Goal: Task Accomplishment & Management: Complete application form

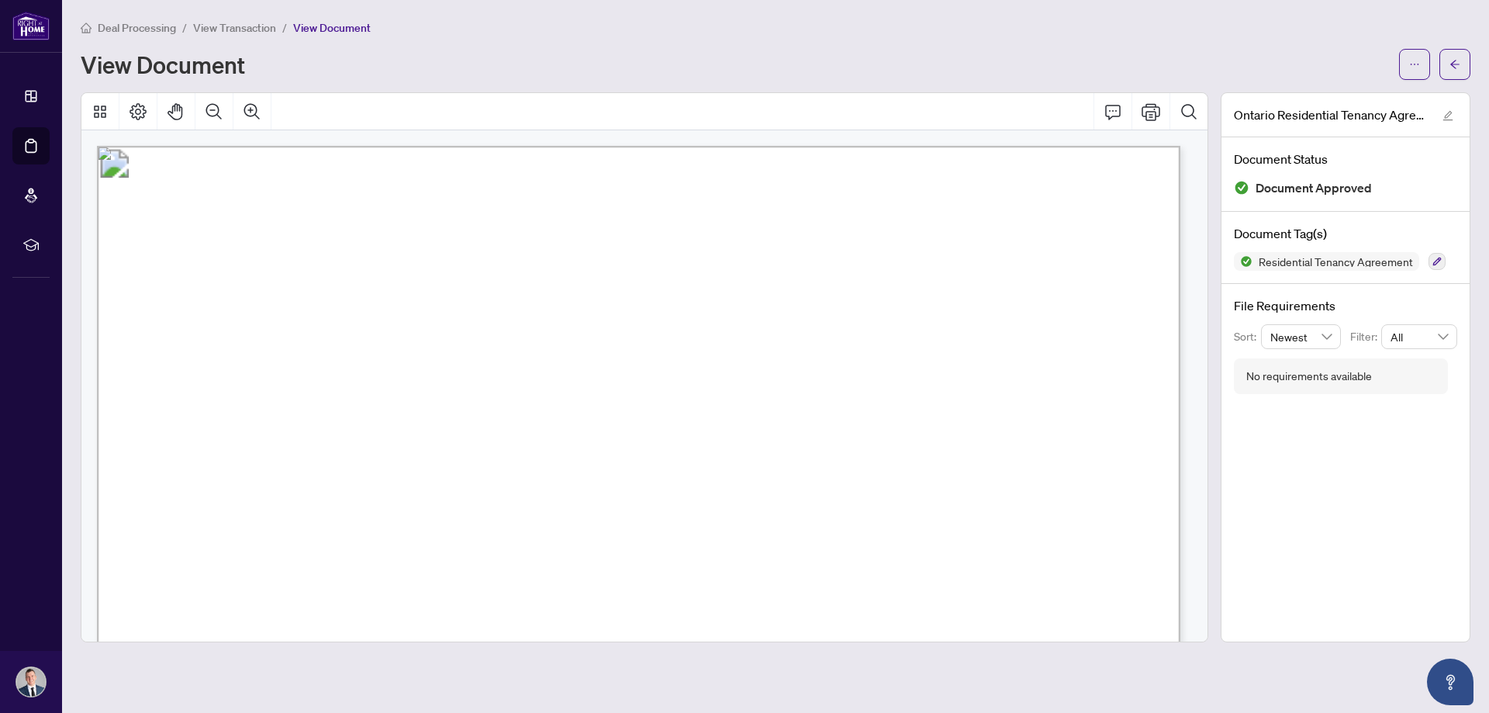
click at [226, 29] on span "View Transaction" at bounding box center [234, 28] width 83 height 14
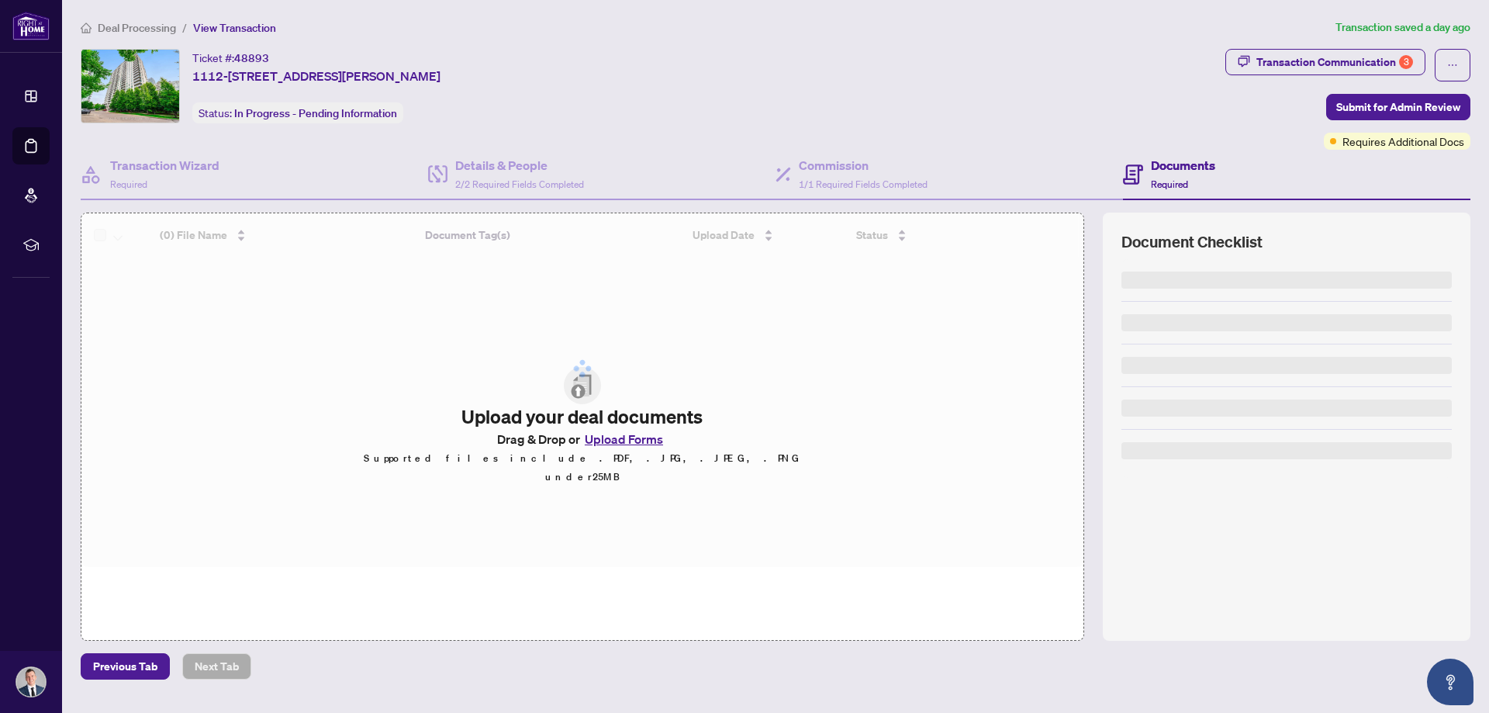
click at [137, 25] on span "Deal Processing" at bounding box center [137, 28] width 78 height 14
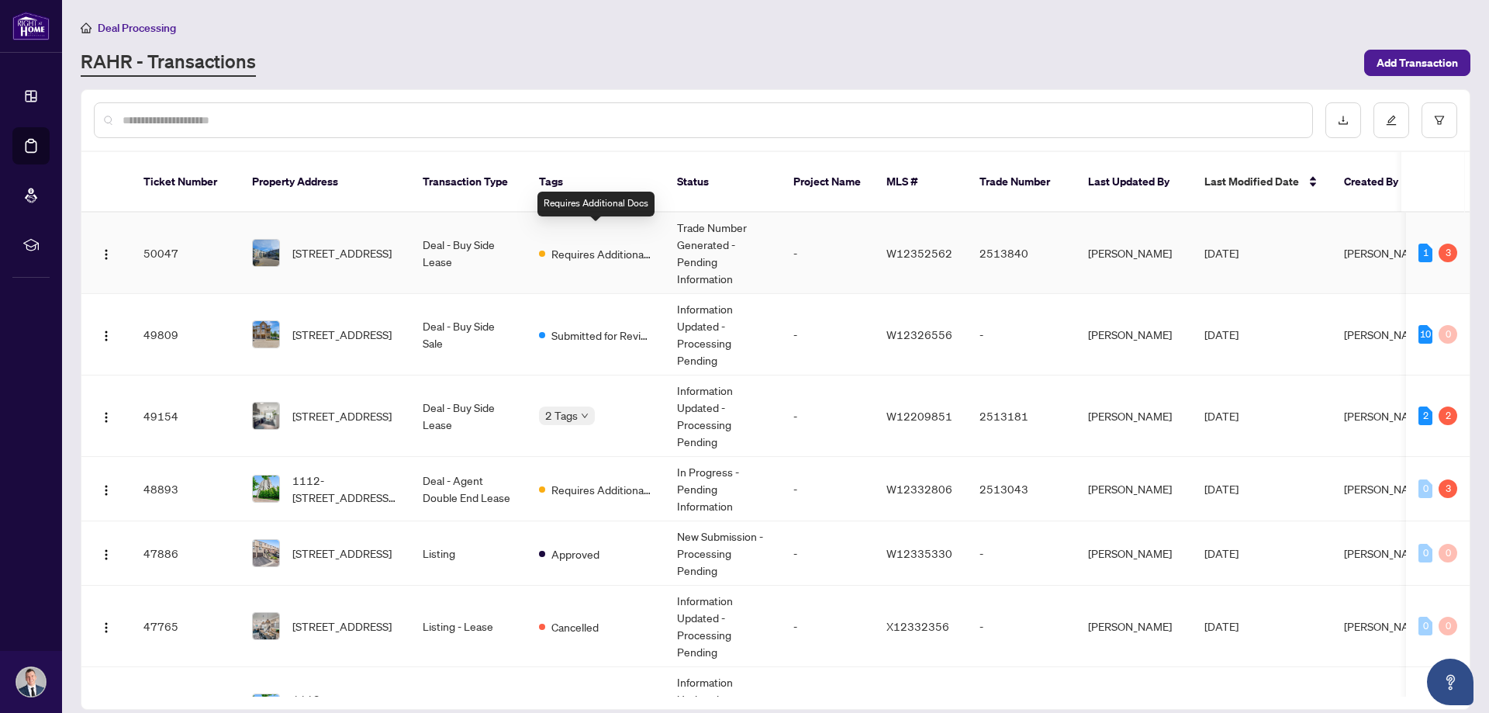
click at [597, 245] on span "Requires Additional Docs" at bounding box center [601, 253] width 101 height 17
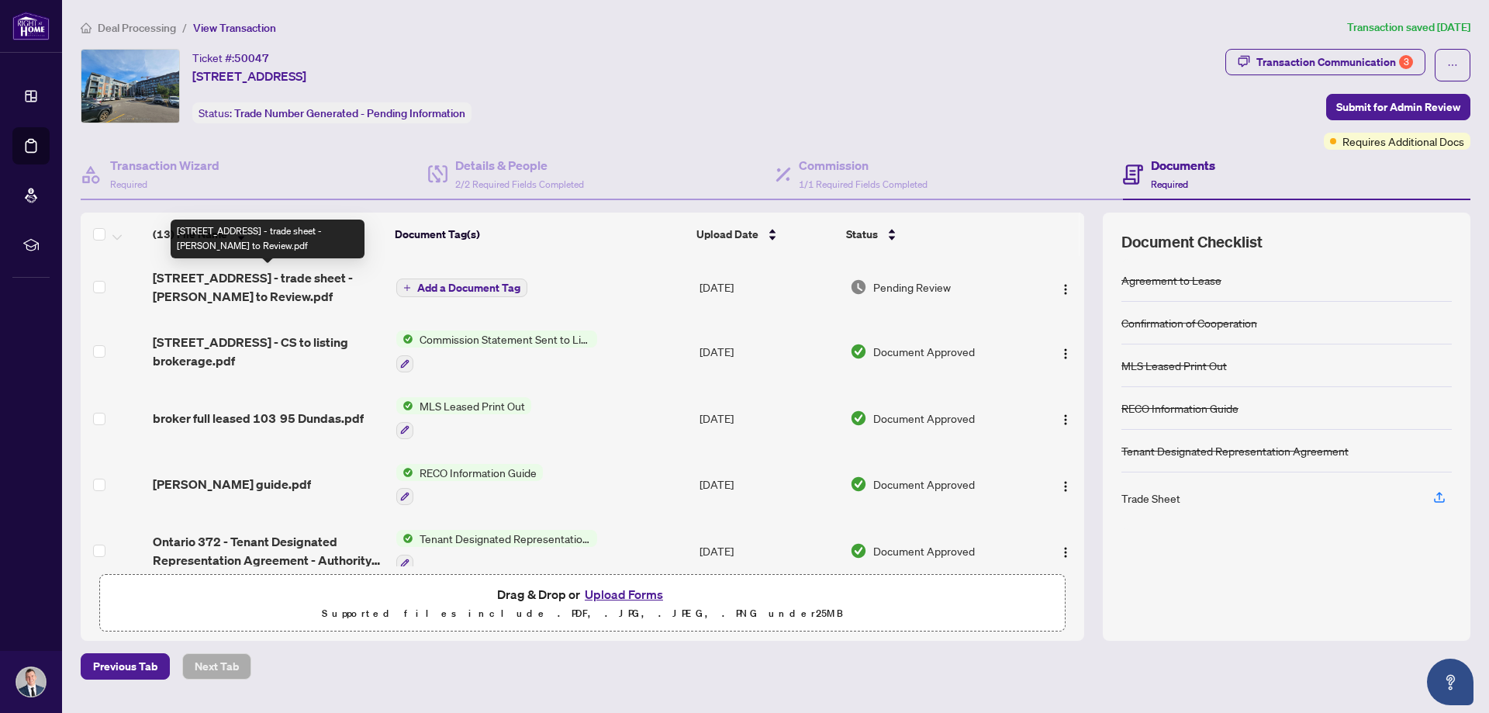
click at [199, 279] on span "[STREET_ADDRESS] - trade sheet - [PERSON_NAME] to Review.pdf" at bounding box center [268, 286] width 230 height 37
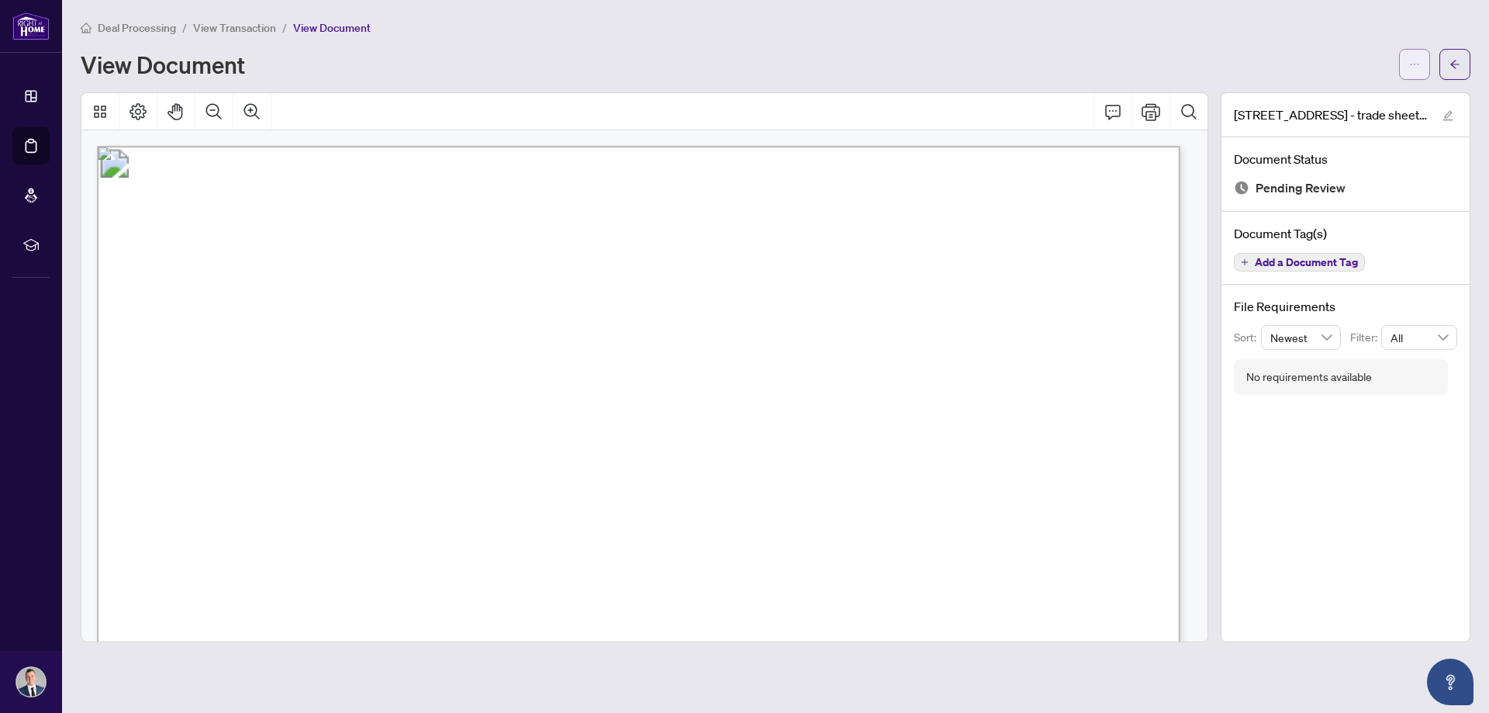
click at [1410, 73] on span "button" at bounding box center [1414, 64] width 11 height 25
click at [1323, 102] on span "Download" at bounding box center [1359, 97] width 118 height 17
click at [126, 26] on span "Deal Processing" at bounding box center [137, 28] width 78 height 14
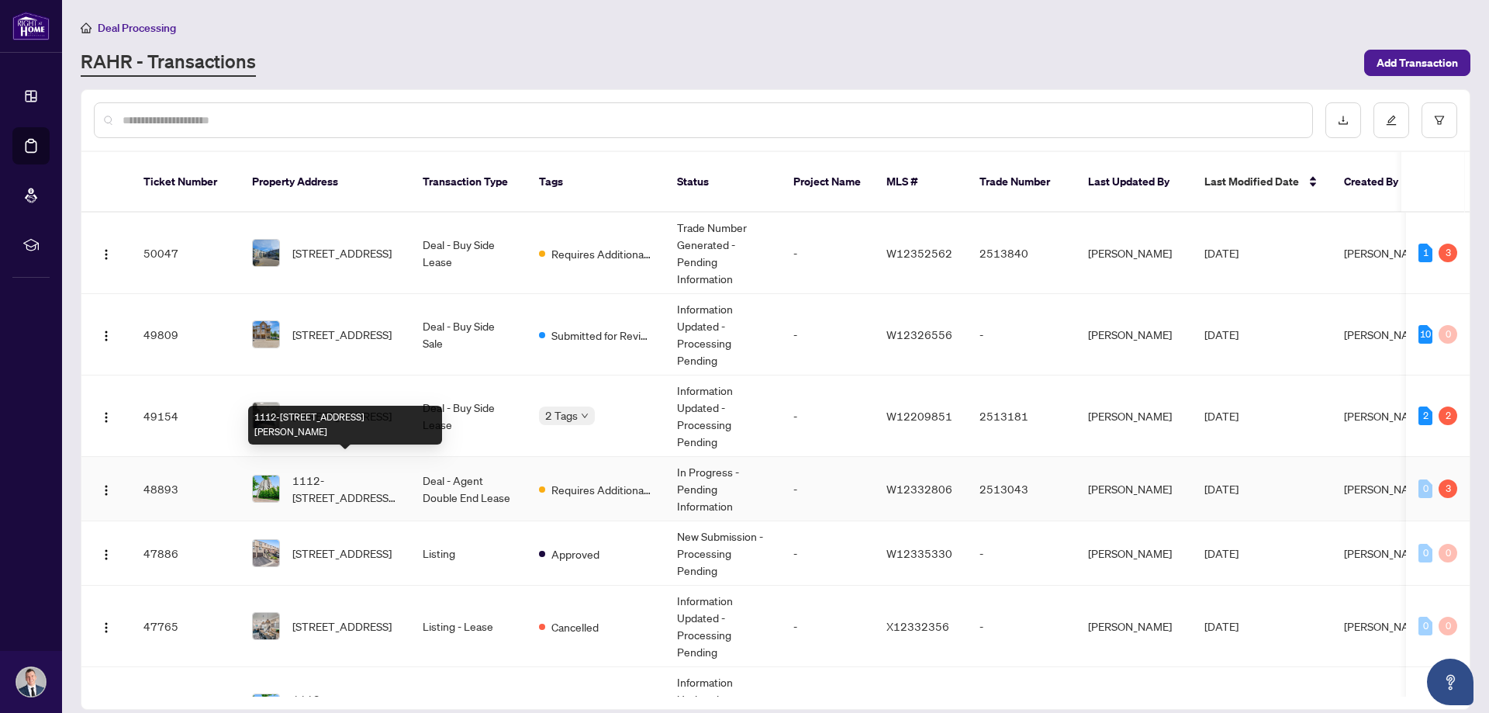
click at [344, 471] on span "1112-[STREET_ADDRESS][PERSON_NAME]" at bounding box center [344, 488] width 105 height 34
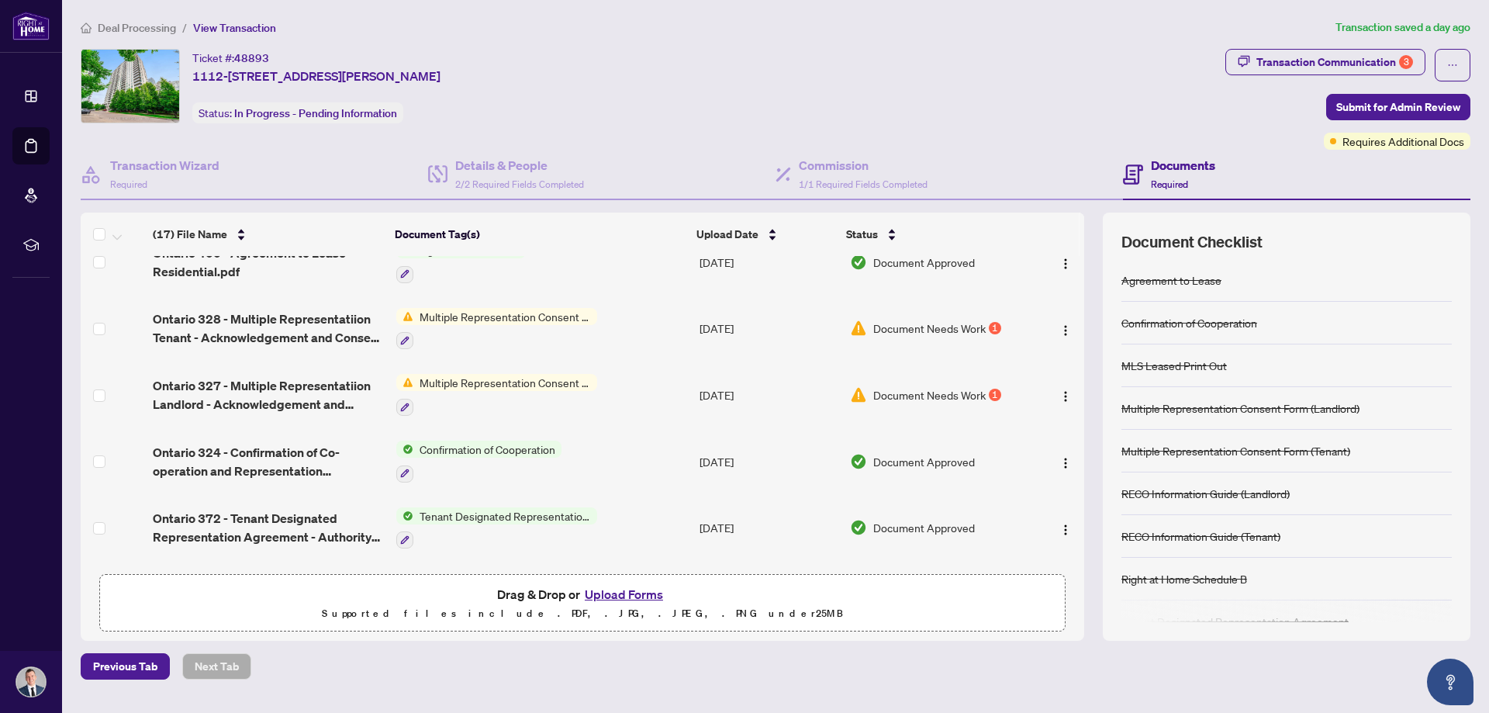
scroll to position [698, 0]
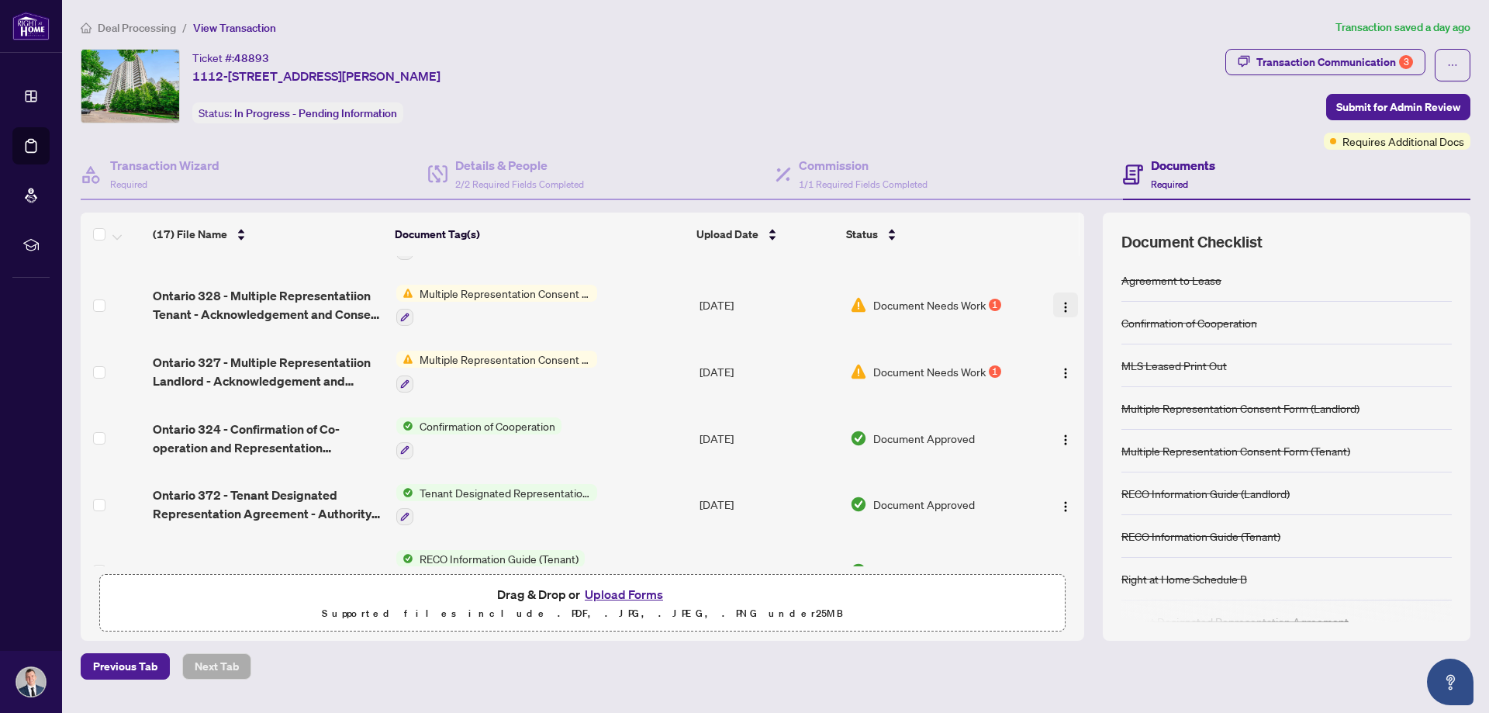
click at [1059, 304] on img "button" at bounding box center [1065, 307] width 12 height 12
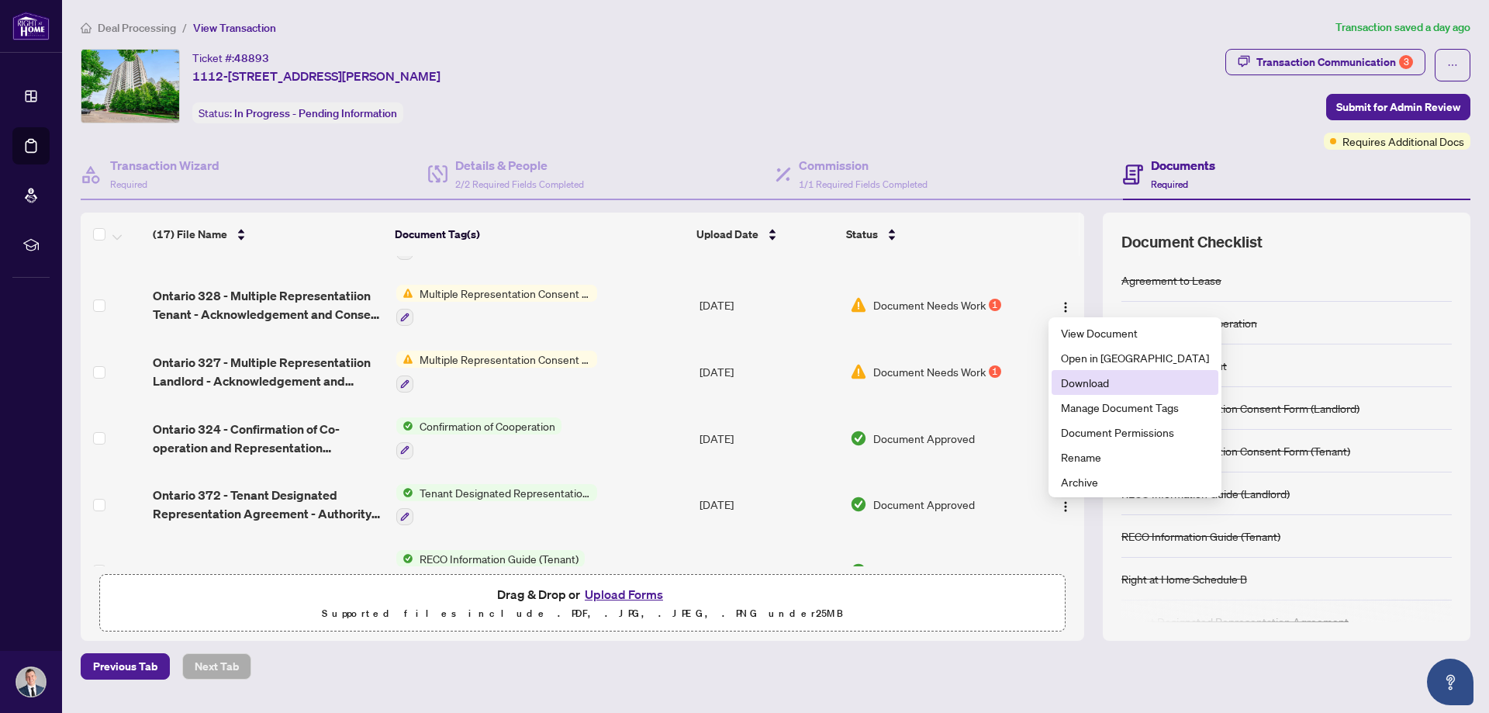
click at [1085, 388] on span "Download" at bounding box center [1135, 382] width 148 height 17
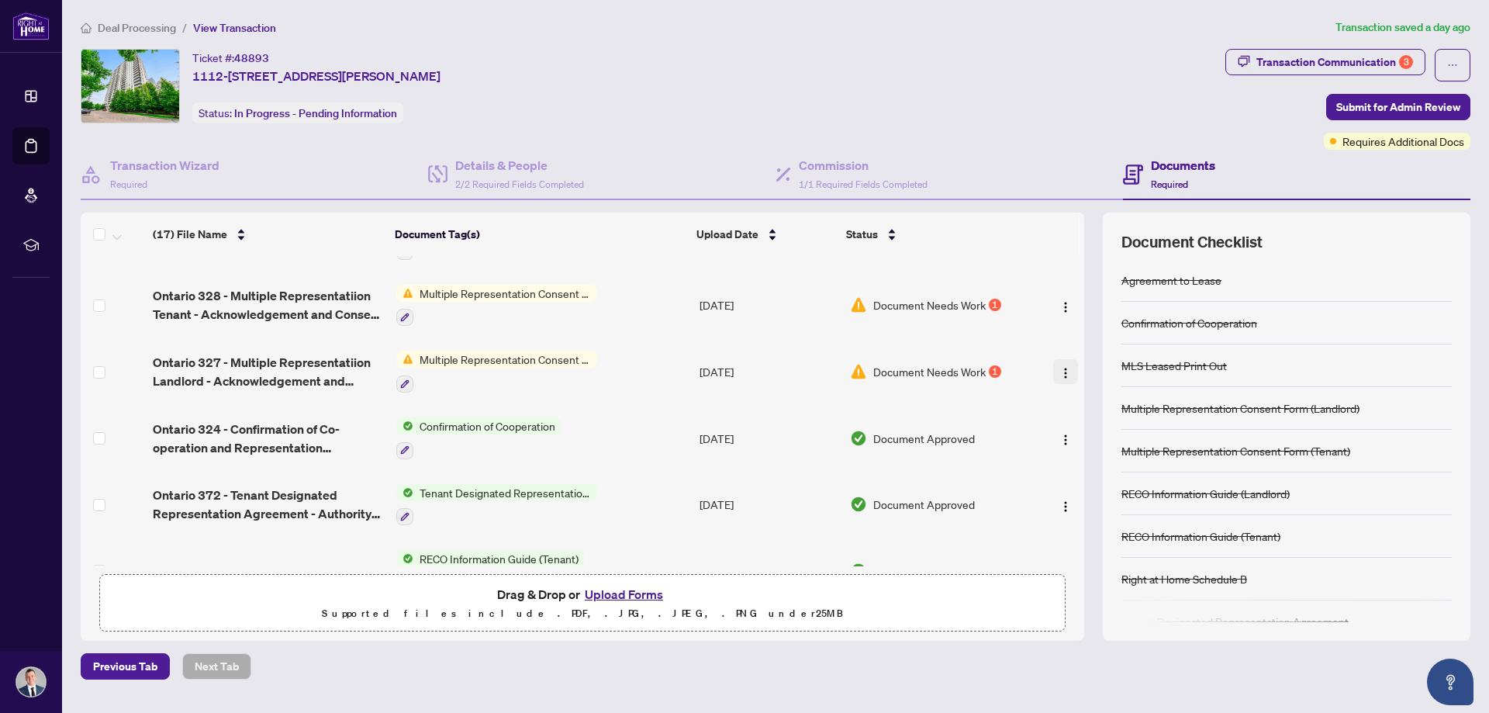
click at [1059, 369] on img "button" at bounding box center [1065, 373] width 12 height 12
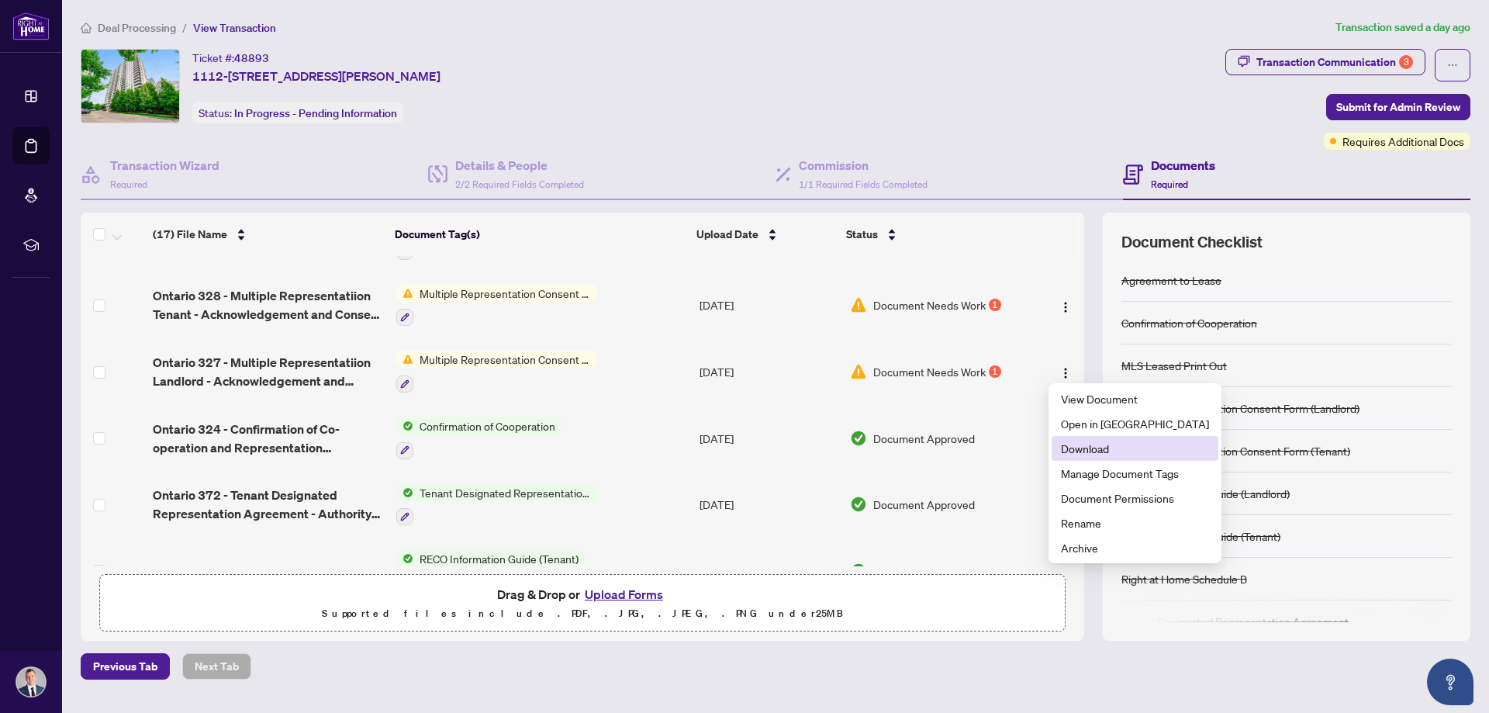
click at [1068, 445] on span "Download" at bounding box center [1135, 448] width 148 height 17
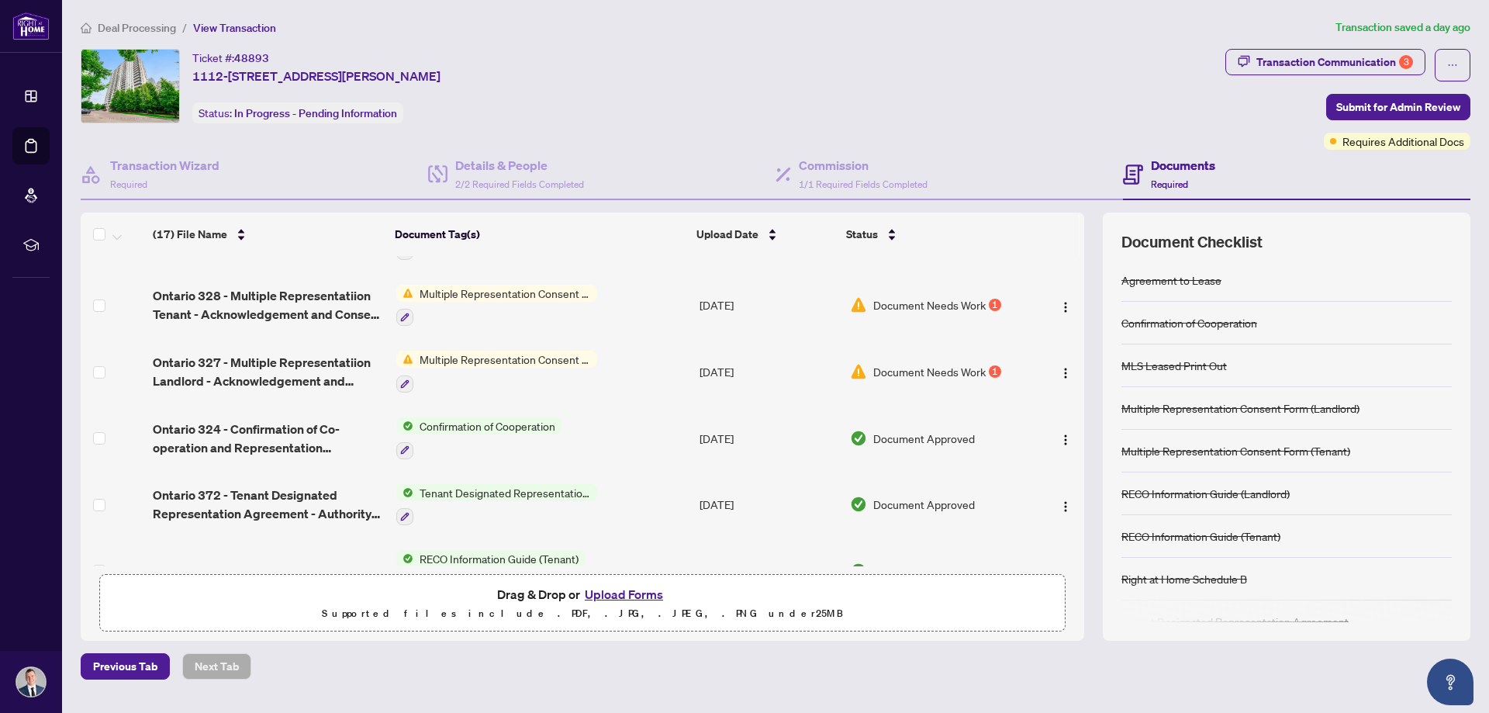
click at [112, 28] on body "Dashboard Deal Processing Mortgage Referrals rLearning [PERSON_NAME] [PERSON_NA…" at bounding box center [744, 356] width 1489 height 713
click at [112, 29] on span "Deal Processing" at bounding box center [137, 28] width 78 height 14
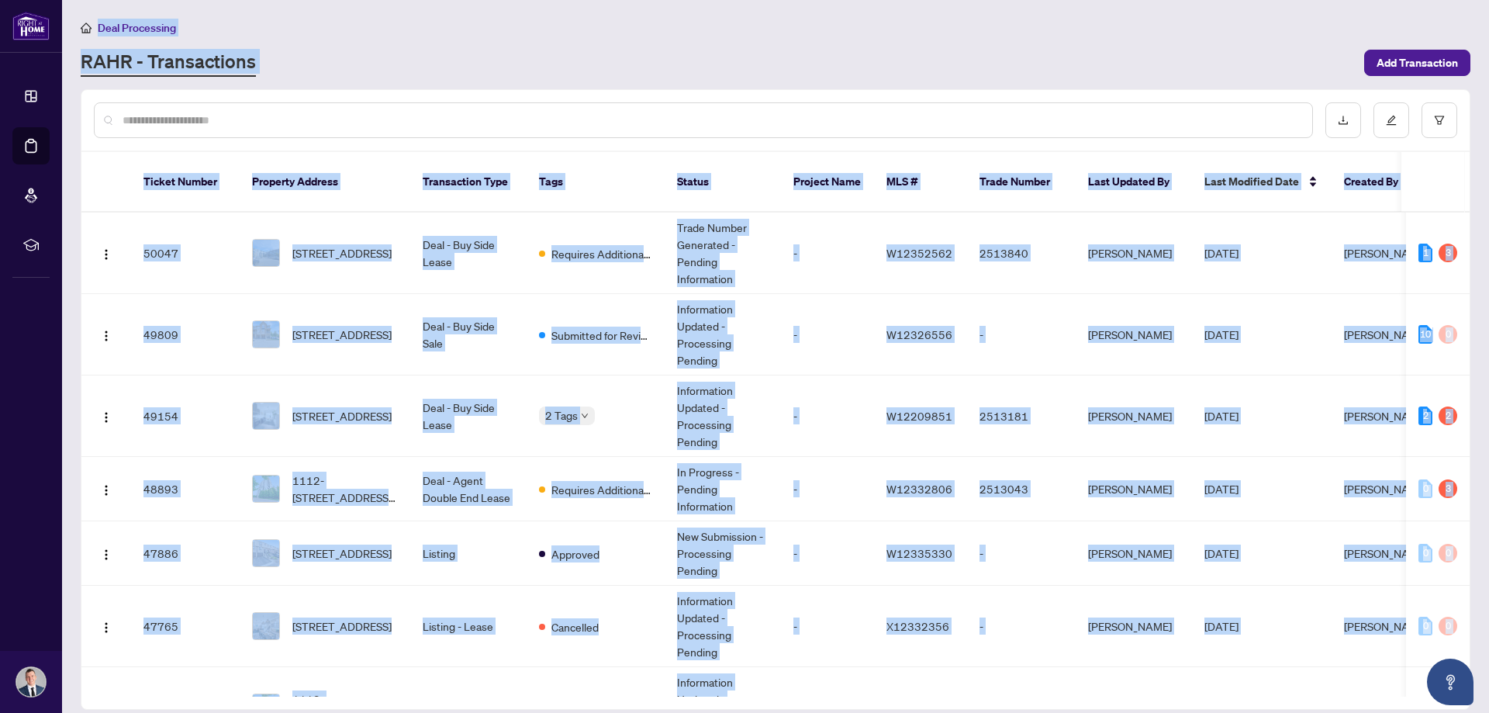
click at [394, 91] on div at bounding box center [775, 120] width 1388 height 60
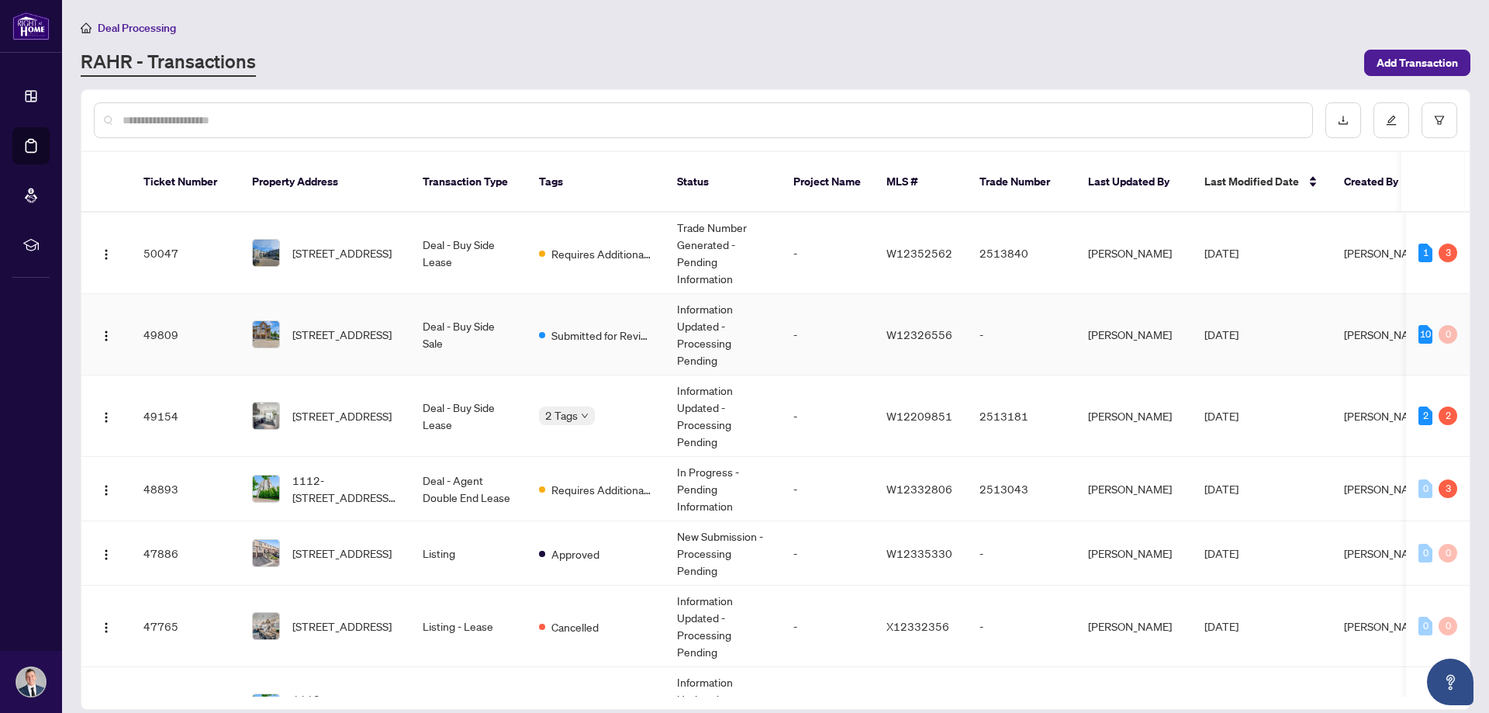
click at [319, 326] on span "[STREET_ADDRESS]" at bounding box center [341, 334] width 99 height 17
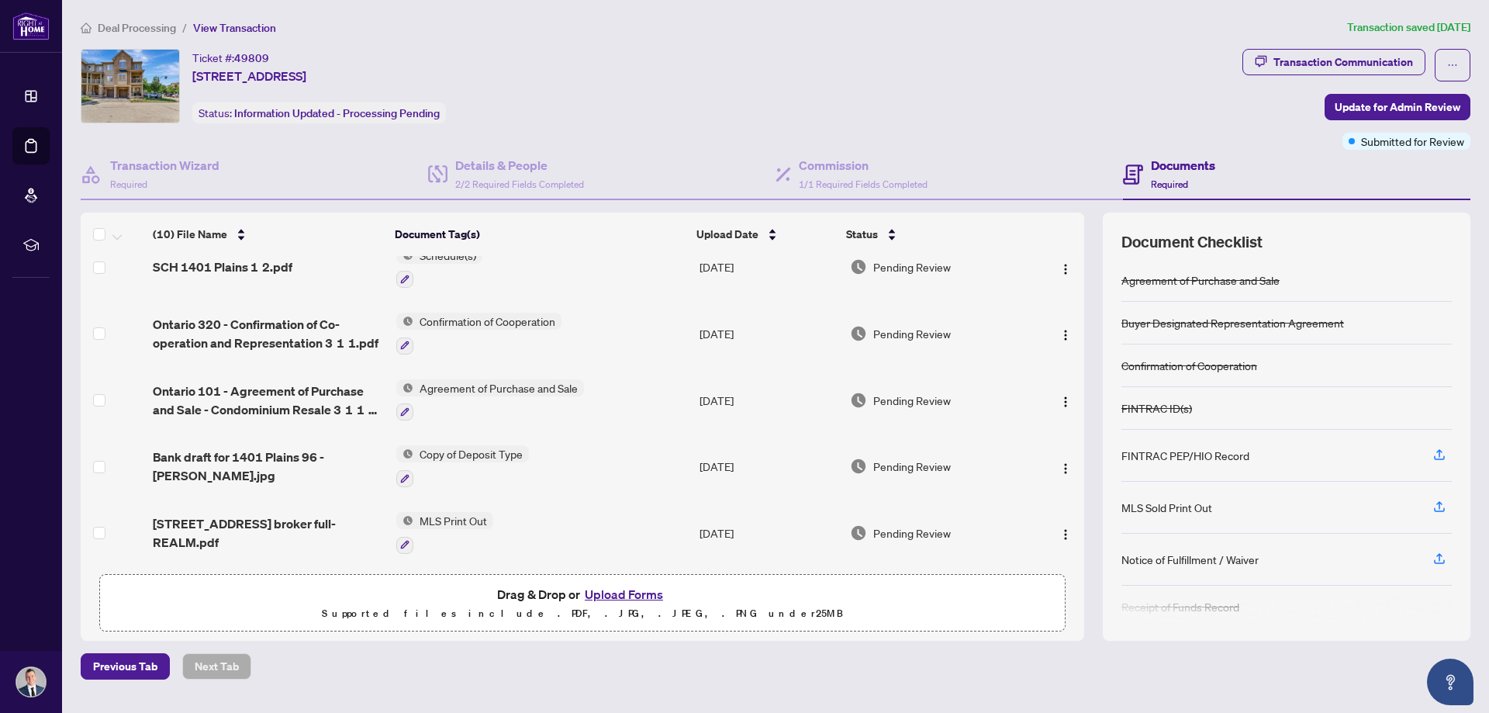
scroll to position [357, 0]
click at [1062, 530] on img "button" at bounding box center [1065, 533] width 12 height 12
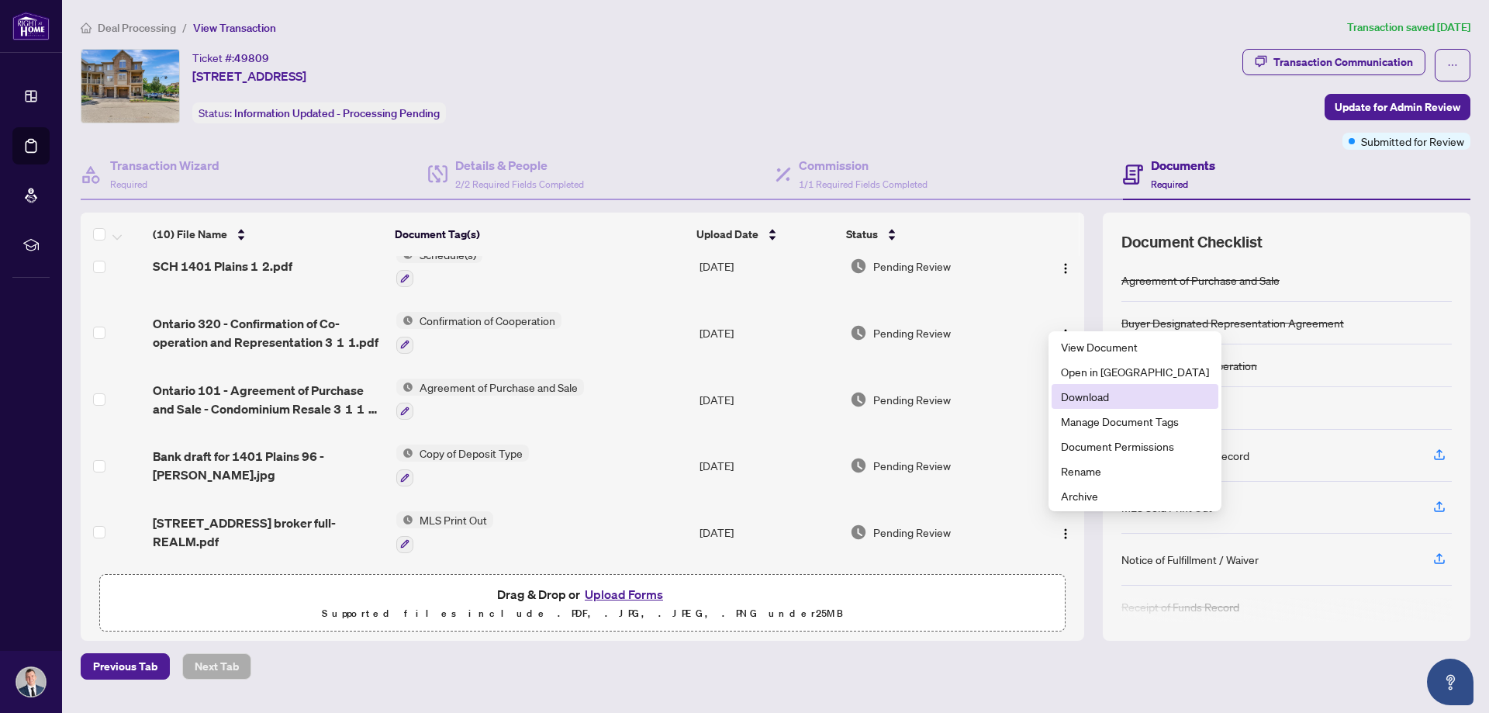
click at [1073, 392] on span "Download" at bounding box center [1135, 396] width 148 height 17
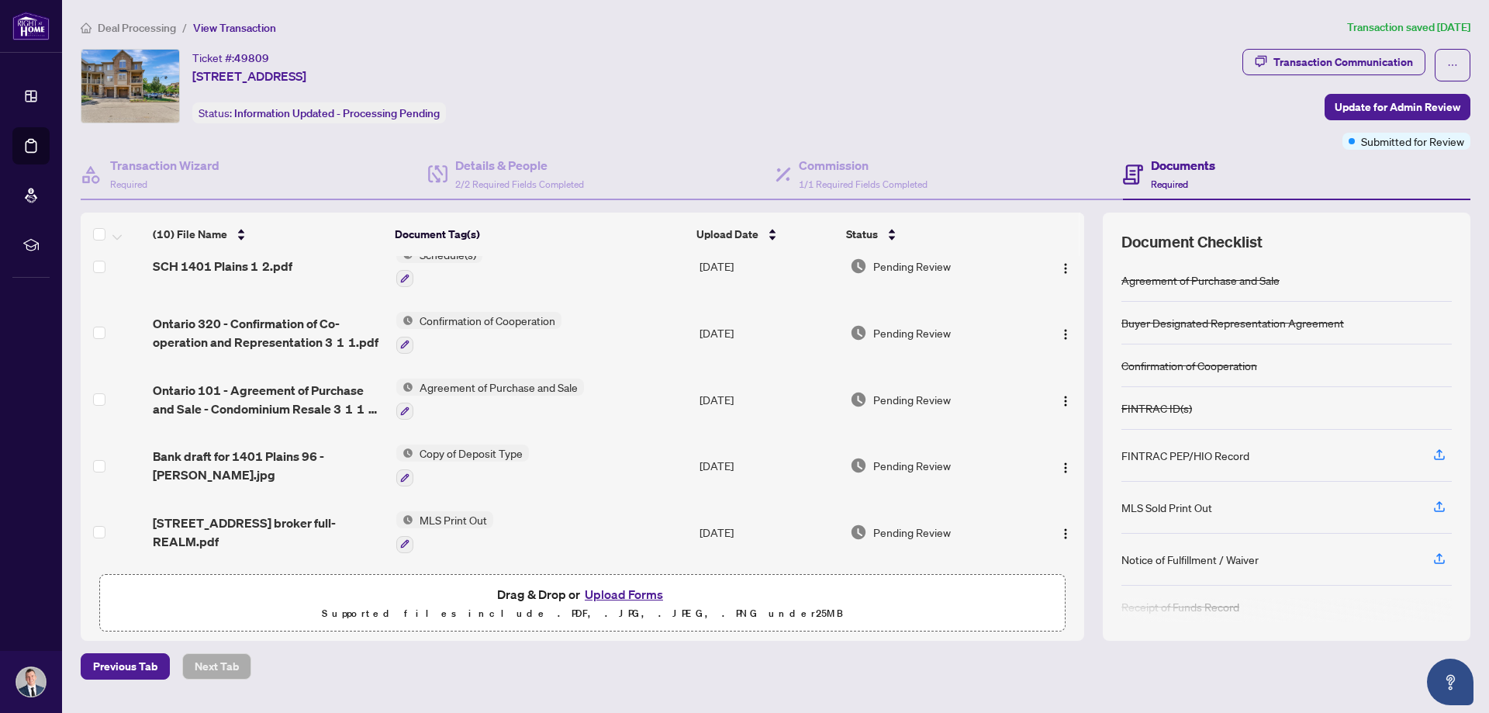
click at [154, 23] on span "Deal Processing" at bounding box center [137, 28] width 78 height 14
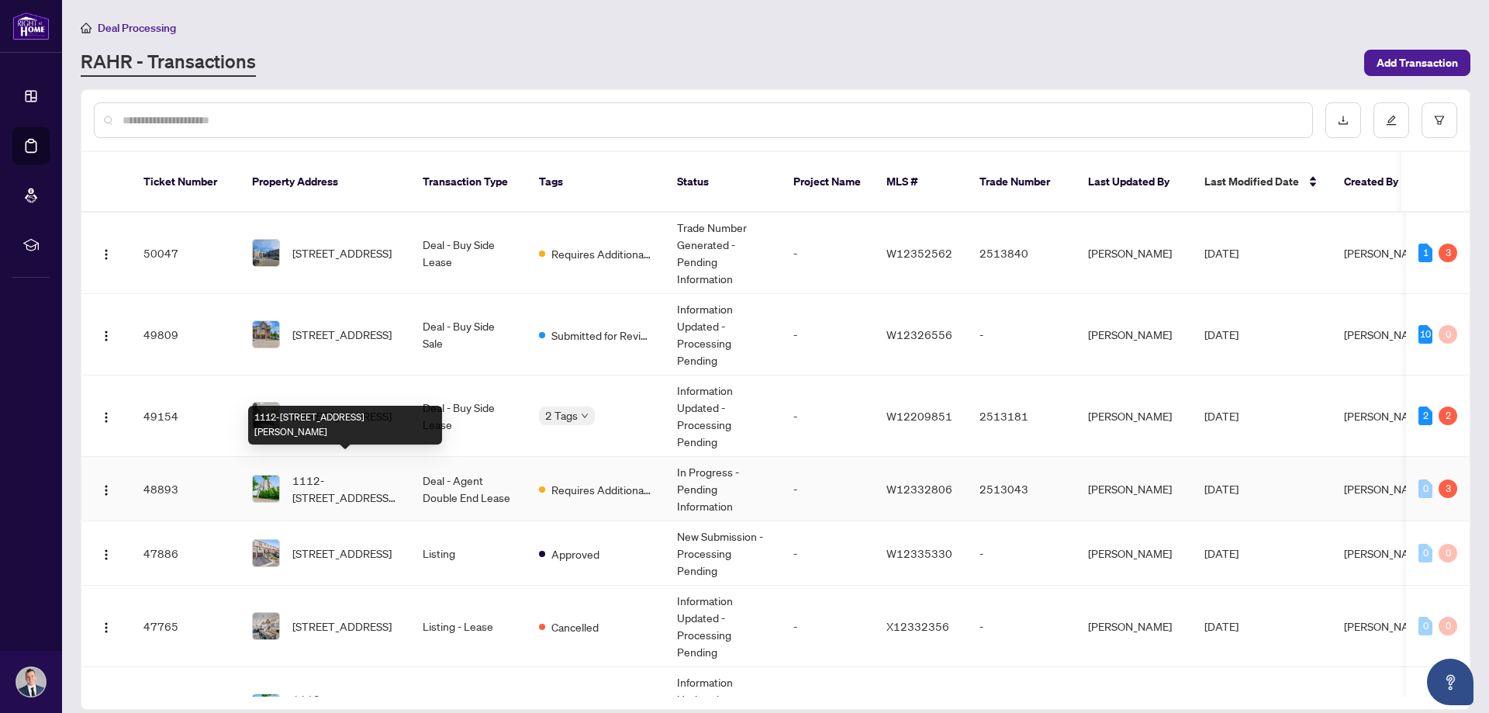
click at [337, 471] on span "1112-[STREET_ADDRESS][PERSON_NAME]" at bounding box center [344, 488] width 105 height 34
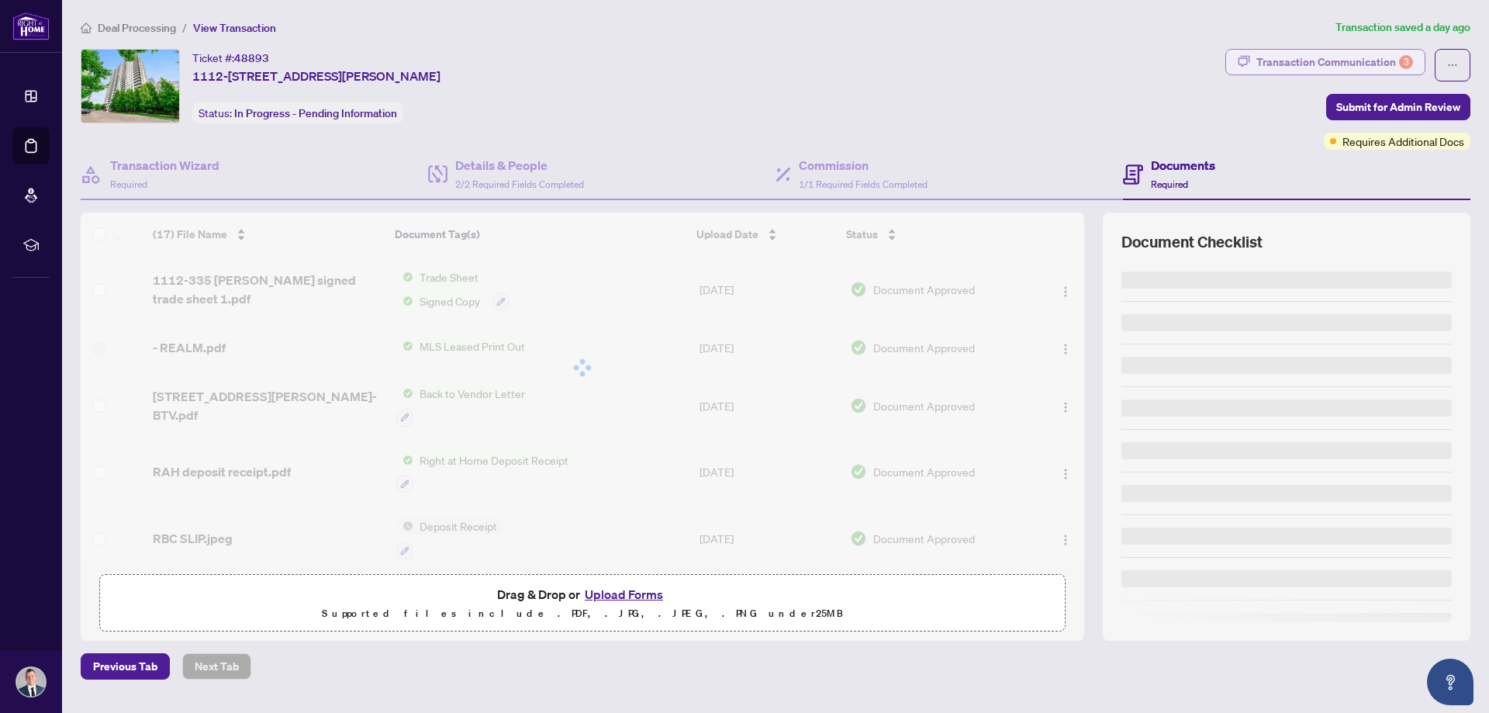
click at [1372, 63] on div "Transaction Communication 3" at bounding box center [1334, 62] width 157 height 25
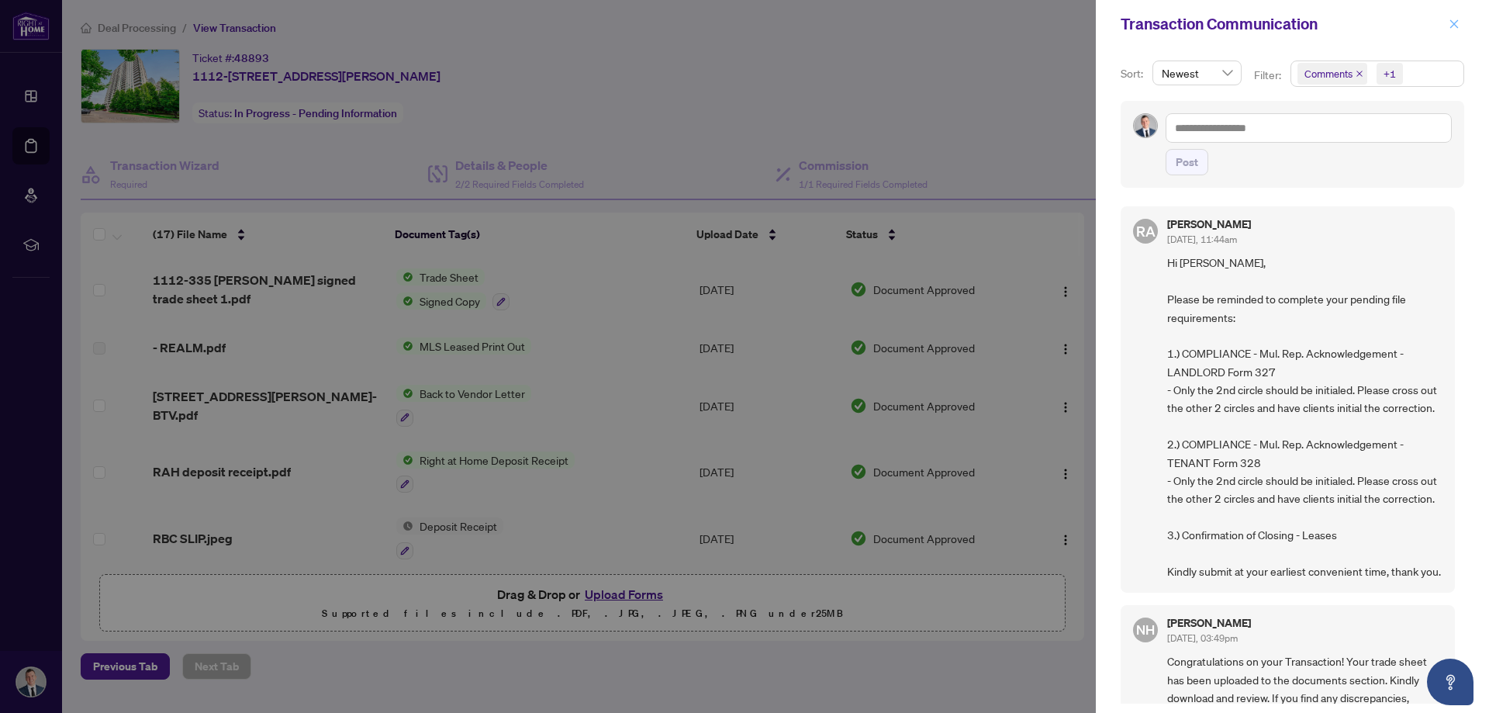
click at [1448, 27] on icon "close" at bounding box center [1453, 24] width 11 height 11
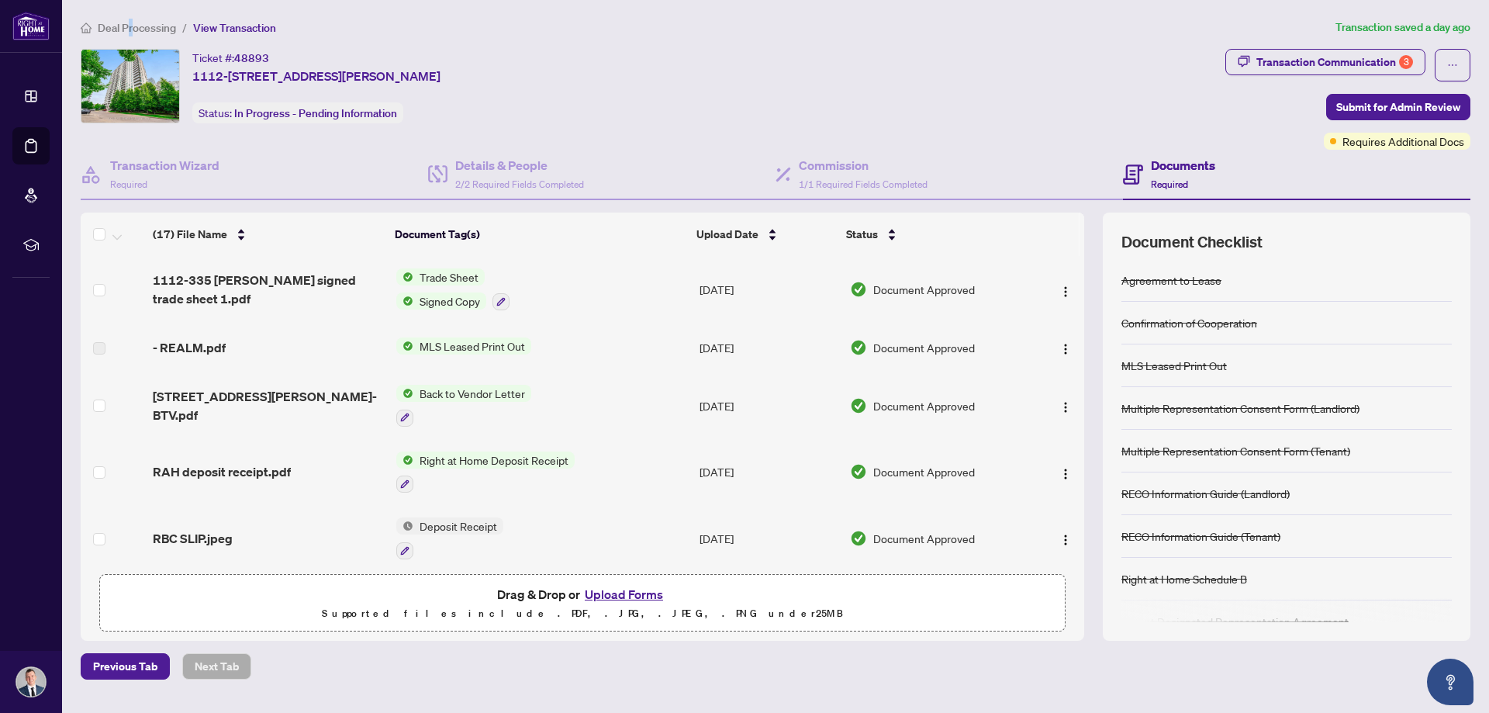
click at [130, 25] on span "Deal Processing" at bounding box center [137, 28] width 78 height 14
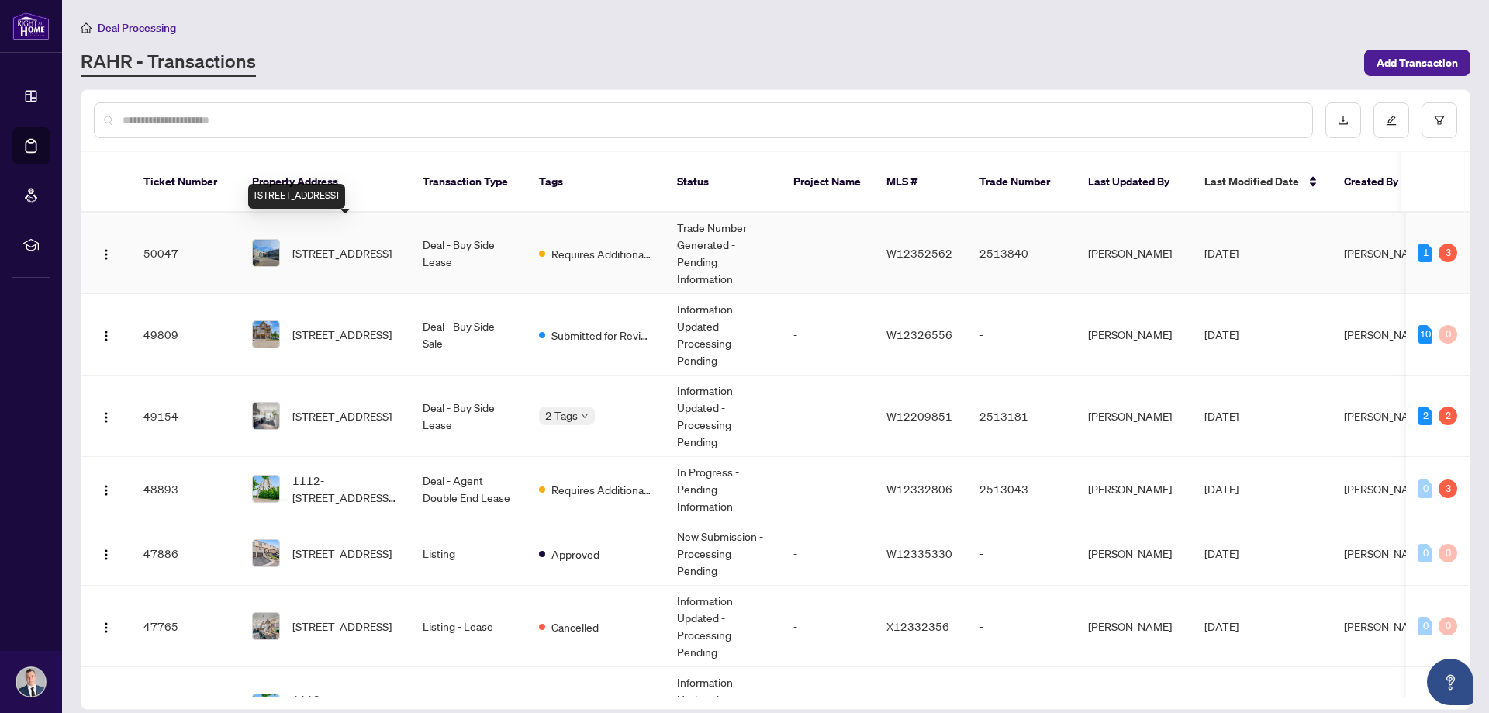
click at [326, 244] on span "[STREET_ADDRESS]" at bounding box center [341, 252] width 99 height 17
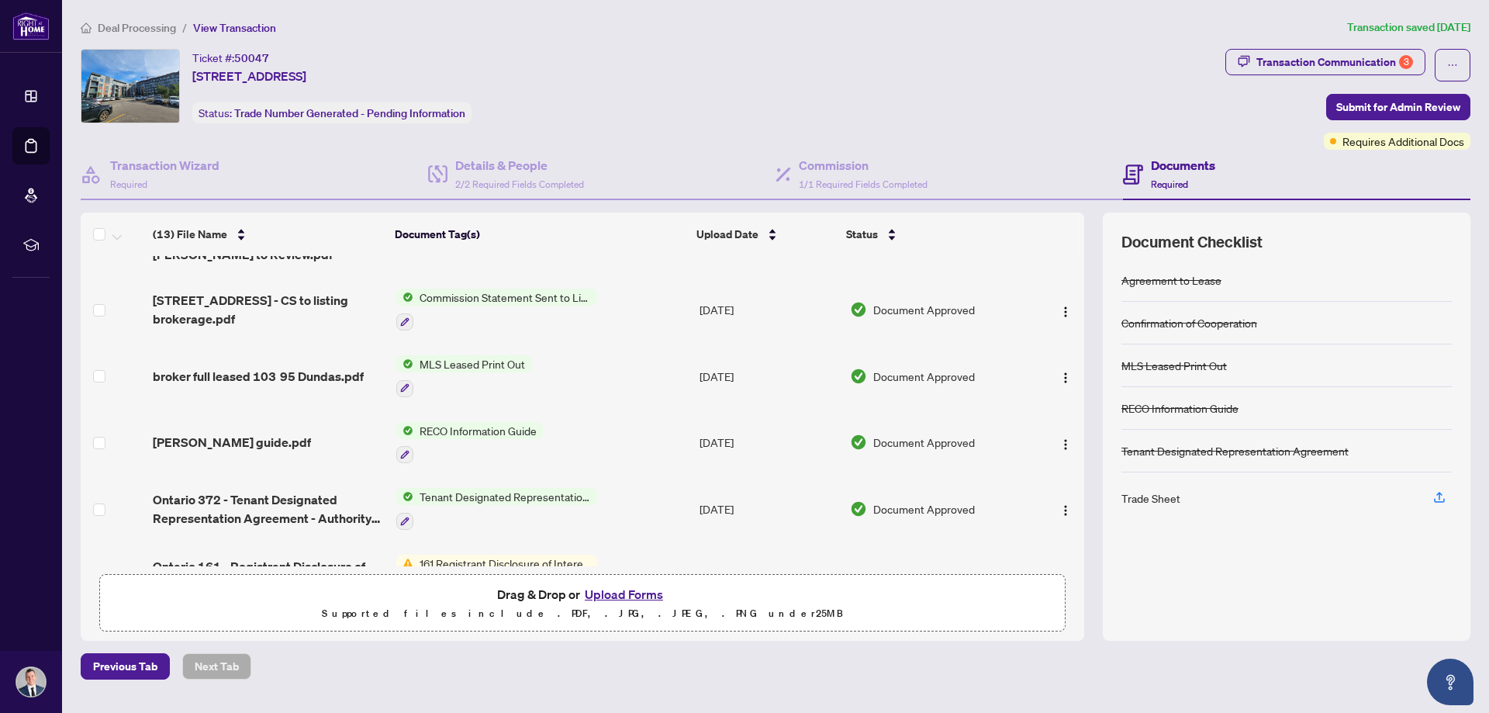
scroll to position [233, 0]
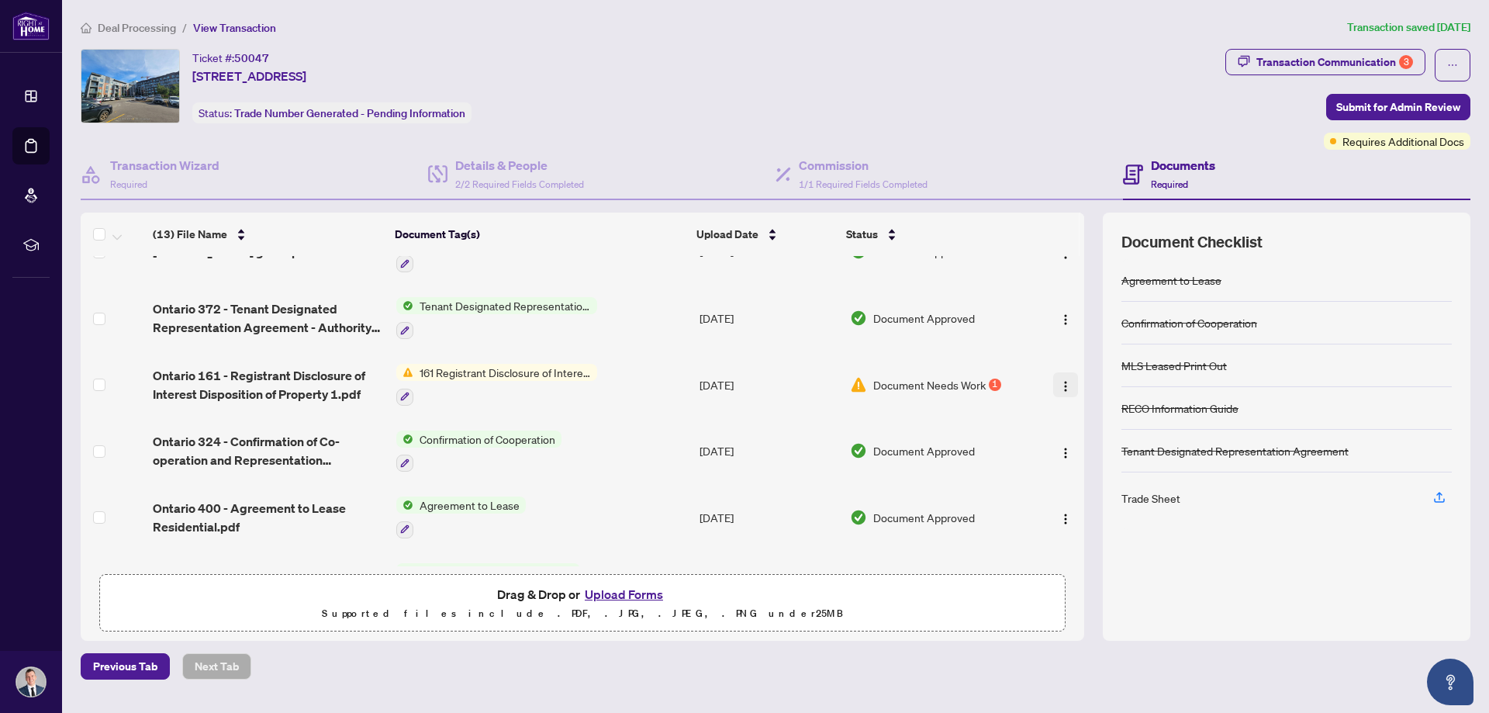
click at [1059, 381] on img "button" at bounding box center [1065, 386] width 12 height 12
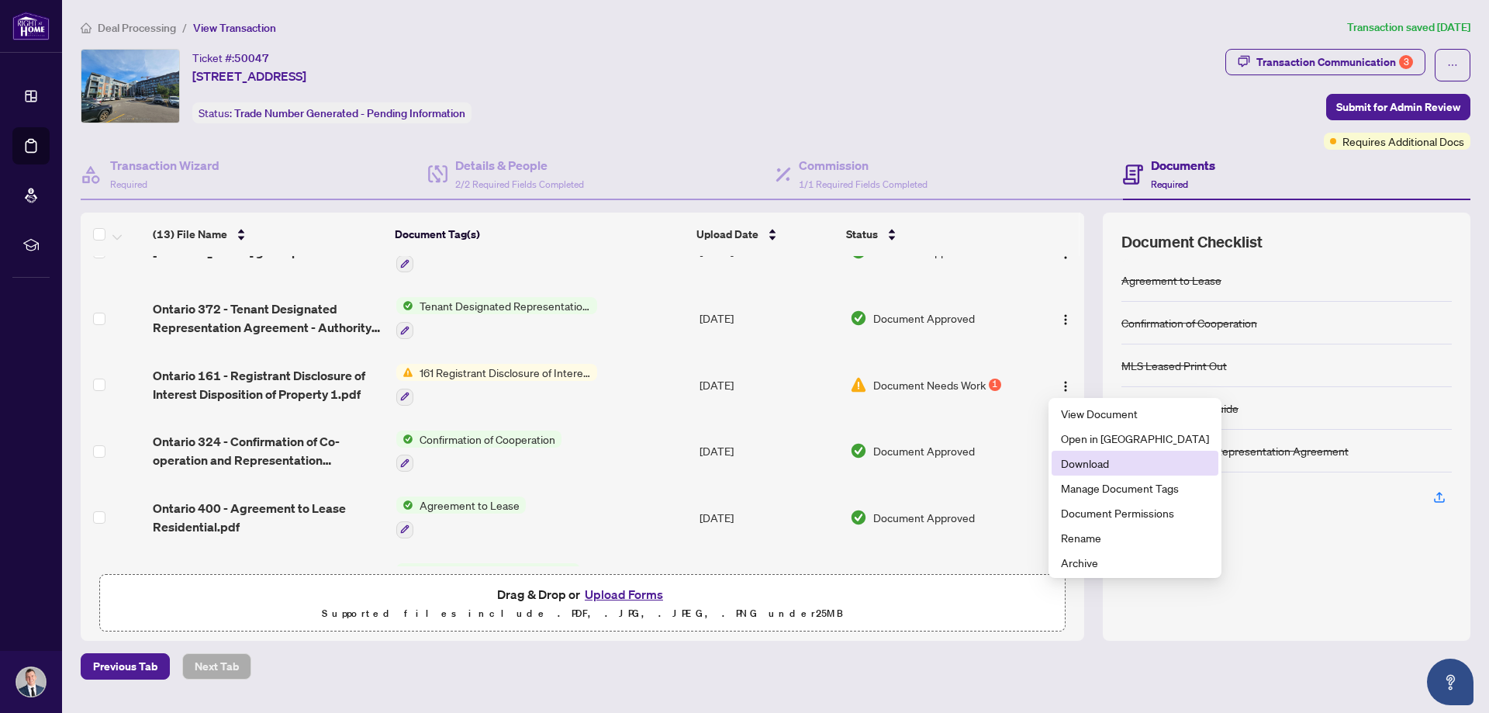
click at [1079, 465] on span "Download" at bounding box center [1135, 462] width 148 height 17
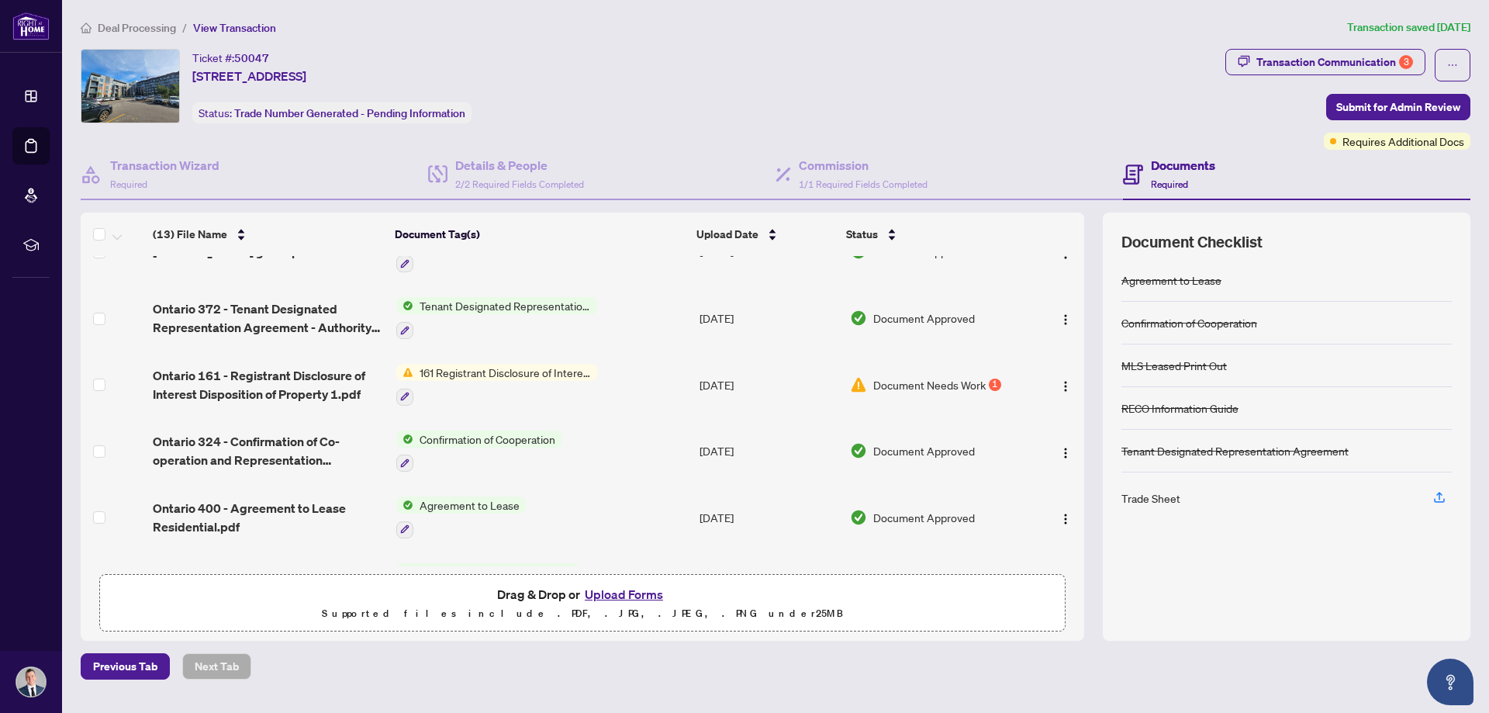
scroll to position [0, 0]
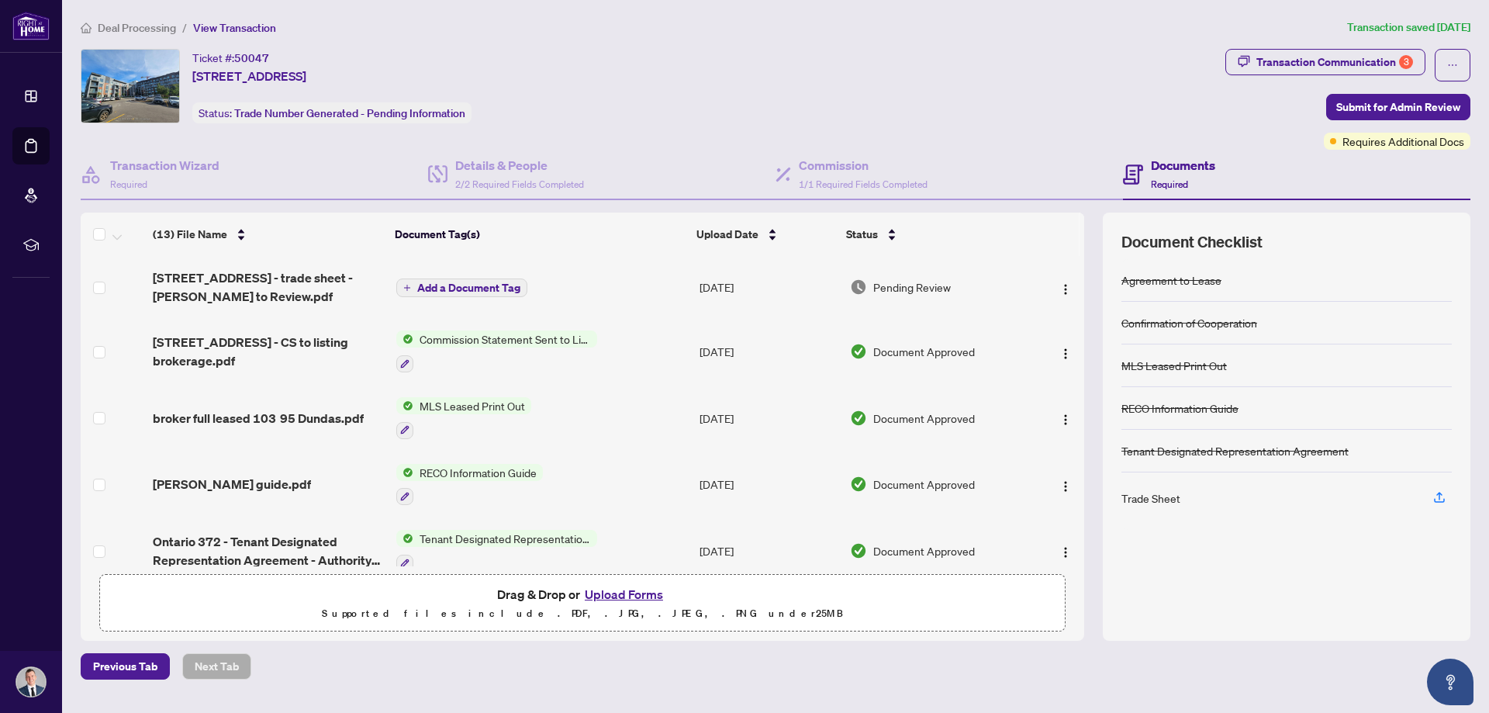
click at [630, 596] on button "Upload Forms" at bounding box center [624, 594] width 88 height 20
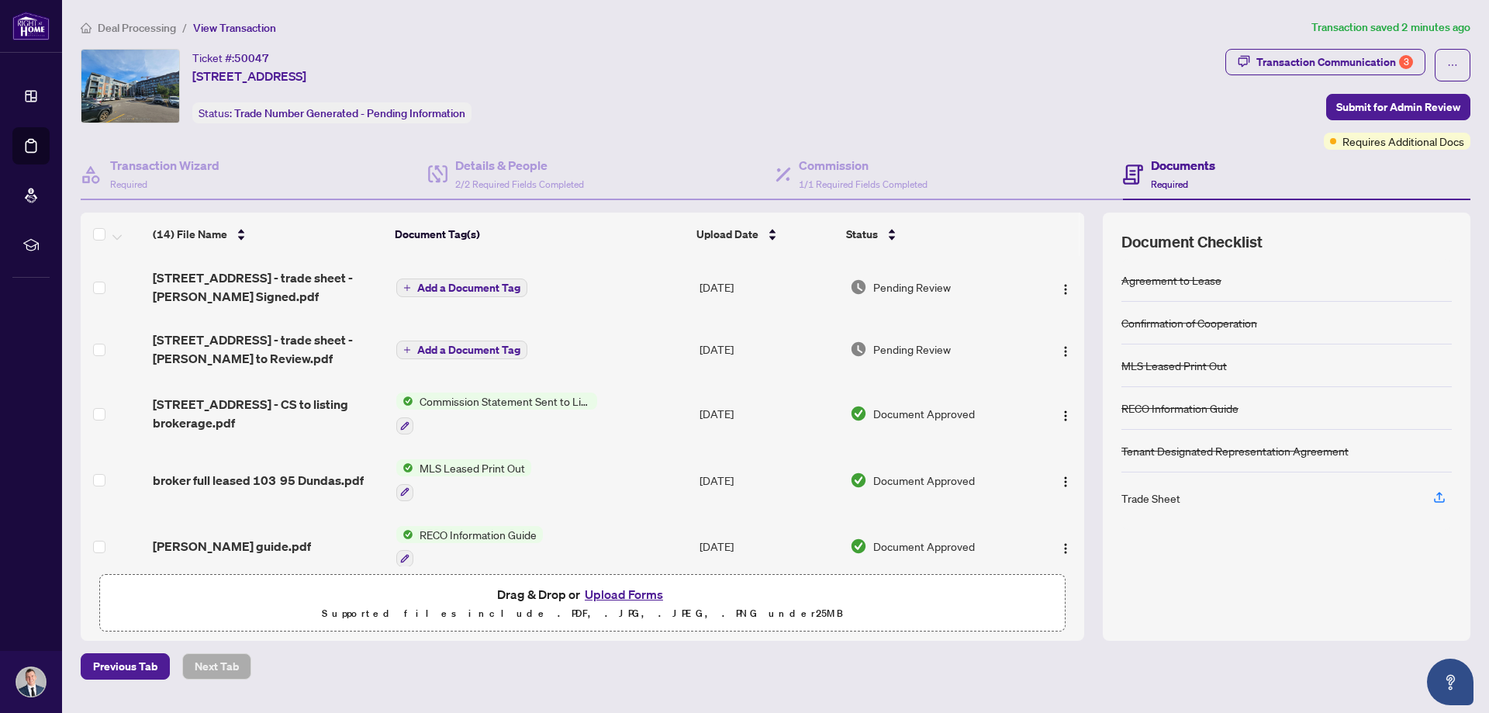
click at [150, 31] on span "Deal Processing" at bounding box center [137, 28] width 78 height 14
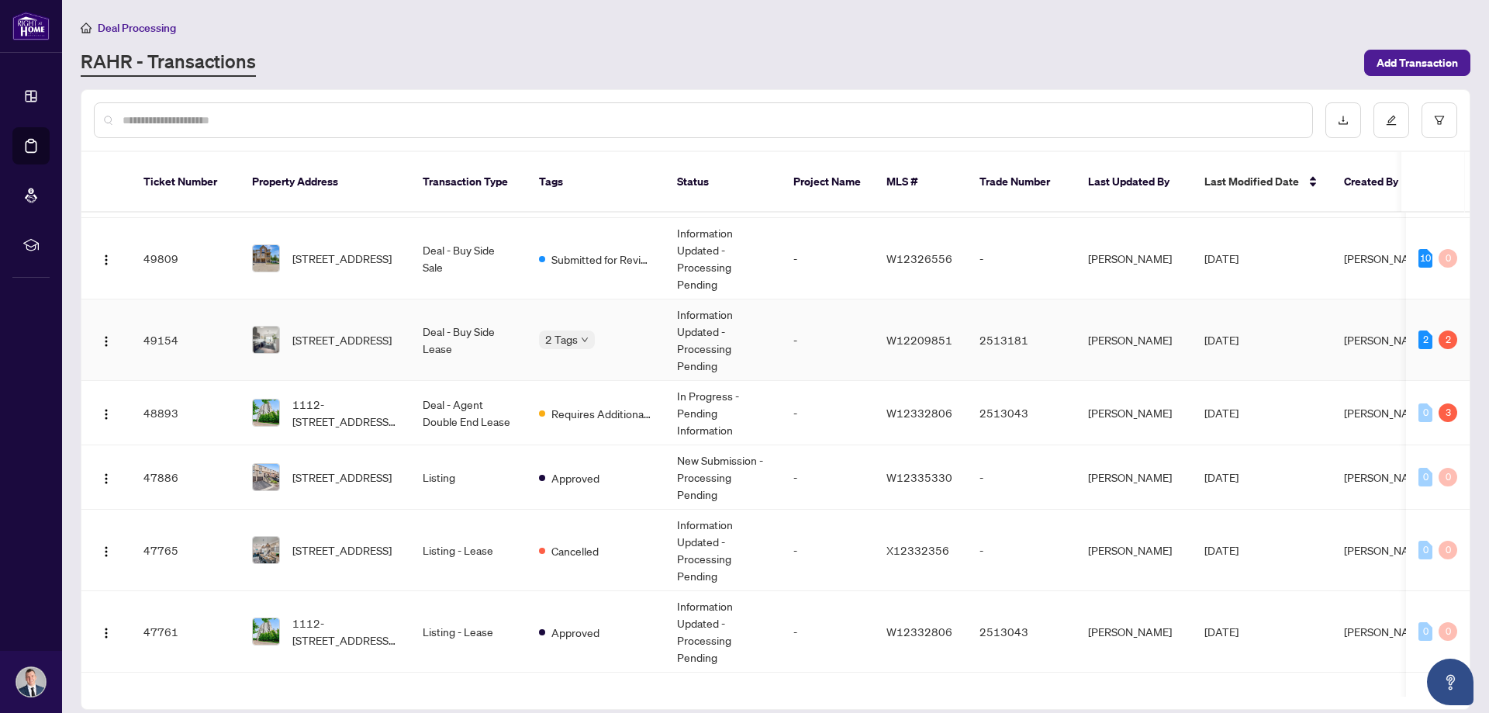
scroll to position [78, 0]
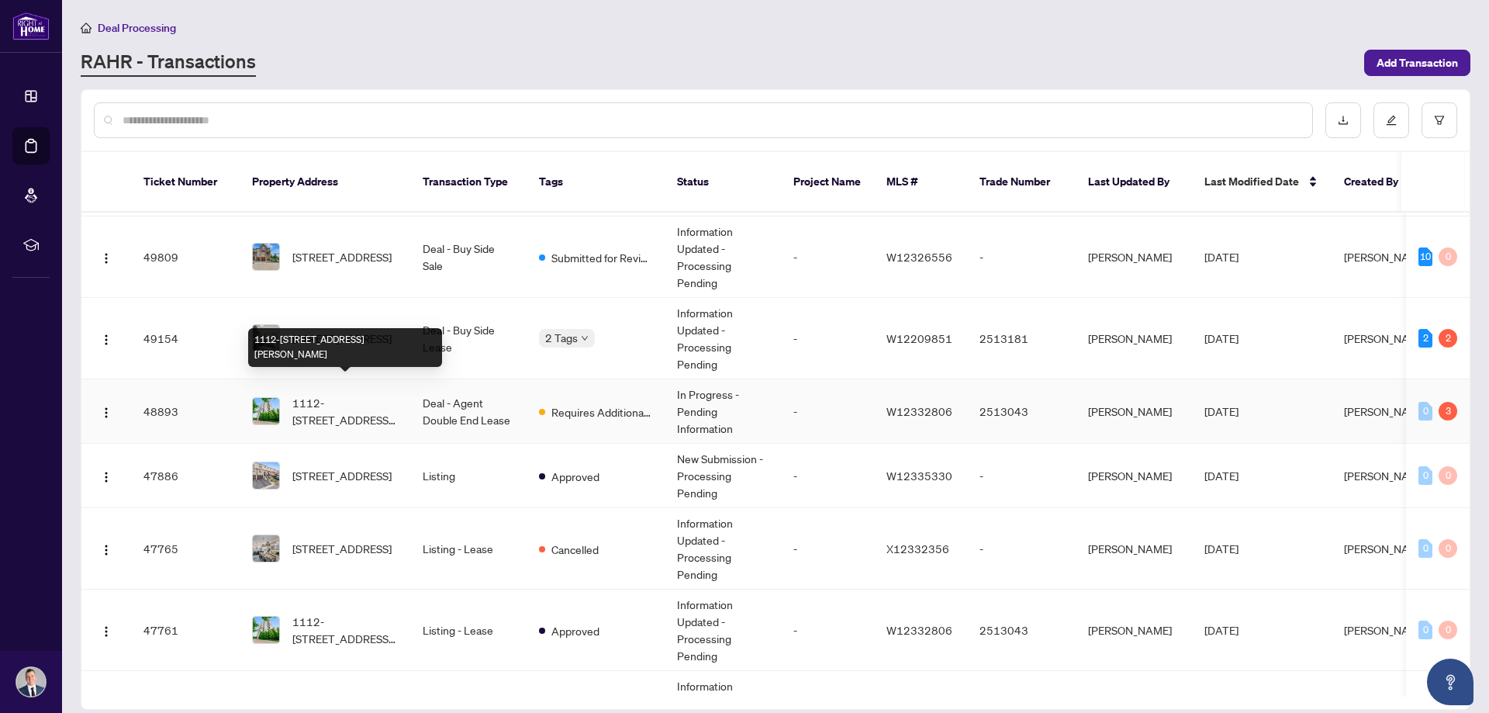
click at [346, 394] on span "1112-[STREET_ADDRESS][PERSON_NAME]" at bounding box center [344, 411] width 105 height 34
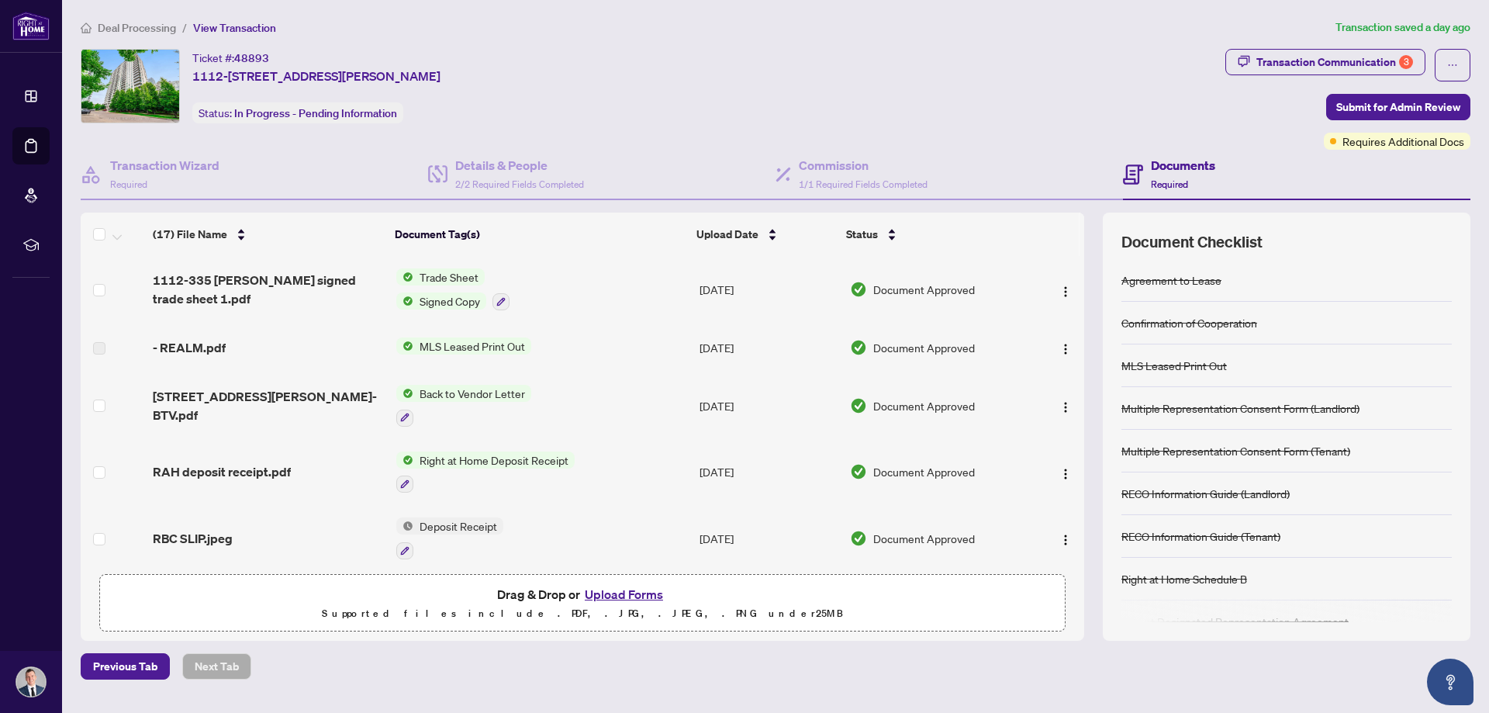
click at [616, 589] on button "Upload Forms" at bounding box center [624, 594] width 88 height 20
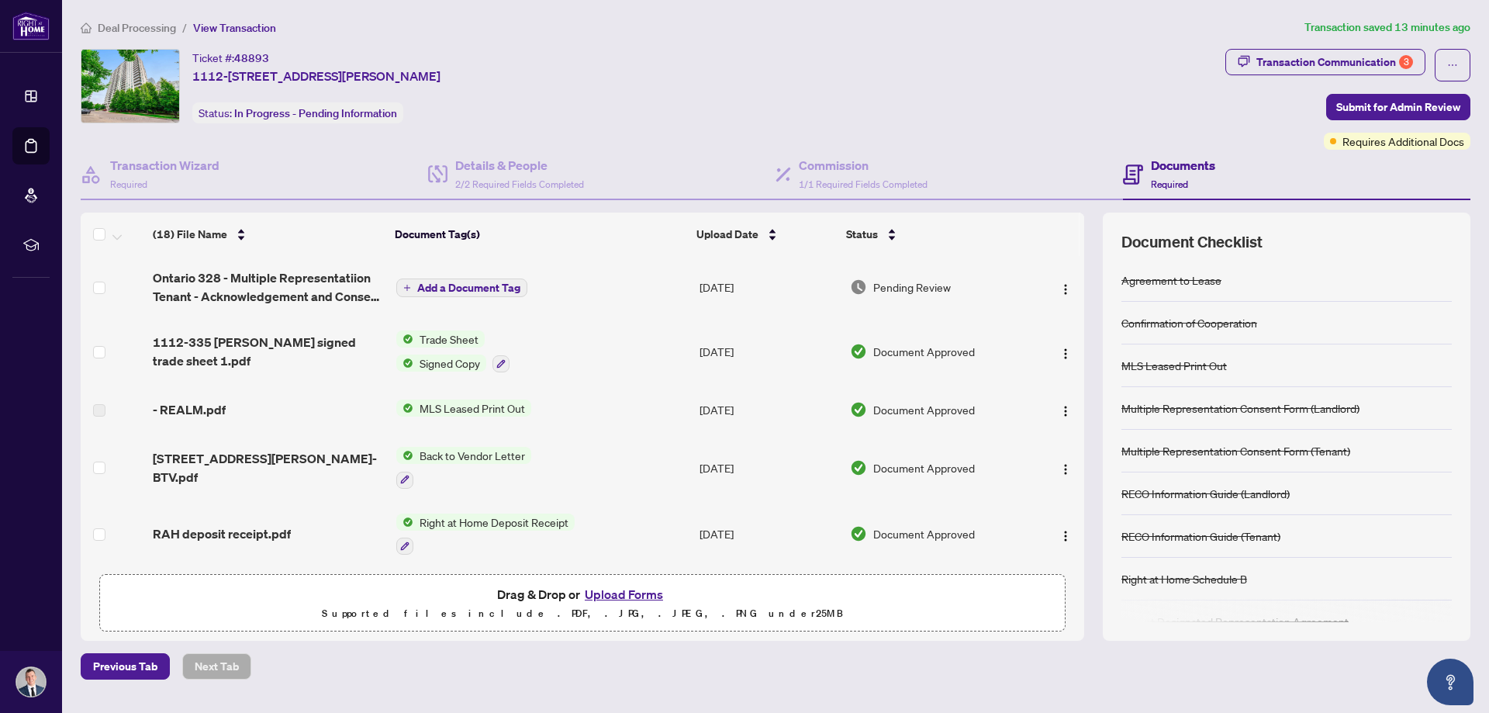
click at [620, 595] on button "Upload Forms" at bounding box center [624, 594] width 88 height 20
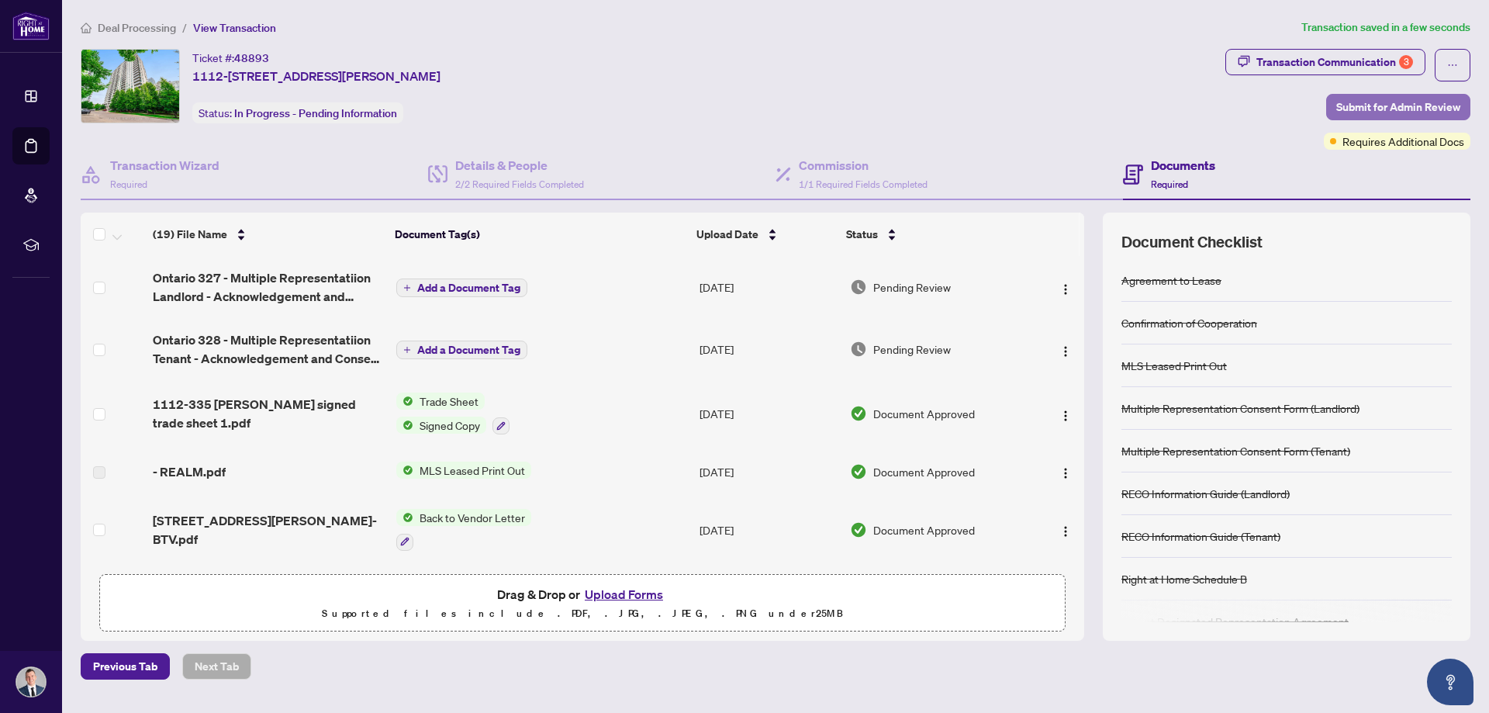
click at [1387, 108] on span "Submit for Admin Review" at bounding box center [1398, 107] width 124 height 25
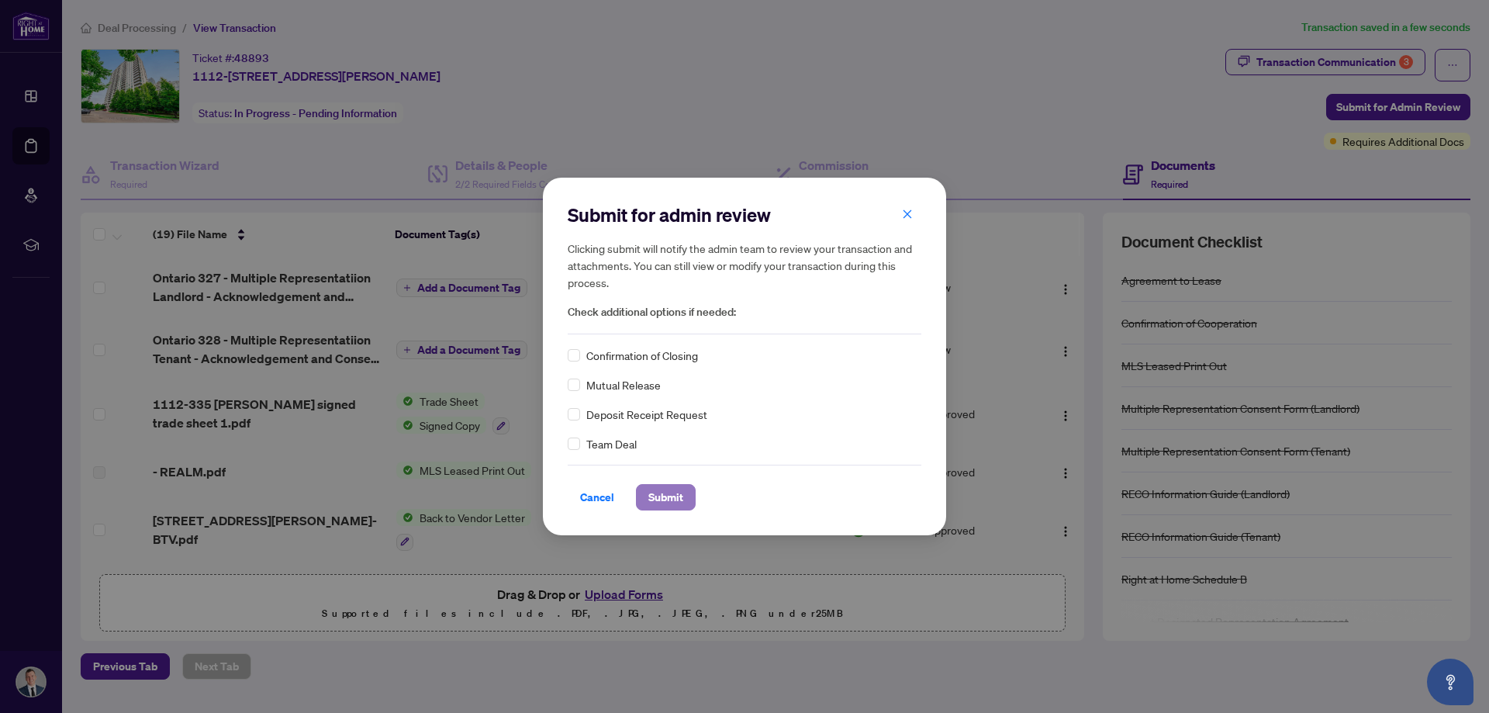
click at [675, 498] on span "Submit" at bounding box center [665, 497] width 35 height 25
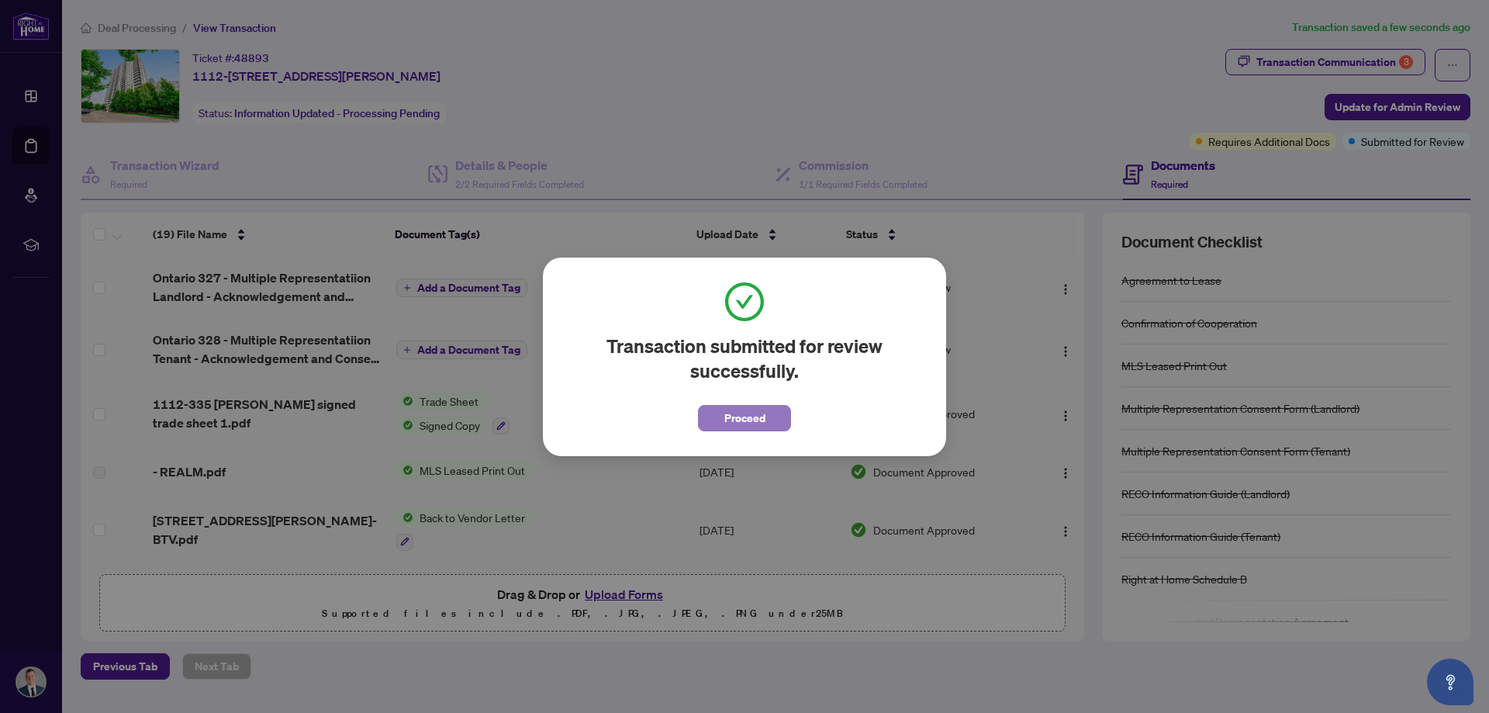
click at [757, 422] on span "Proceed" at bounding box center [744, 418] width 41 height 25
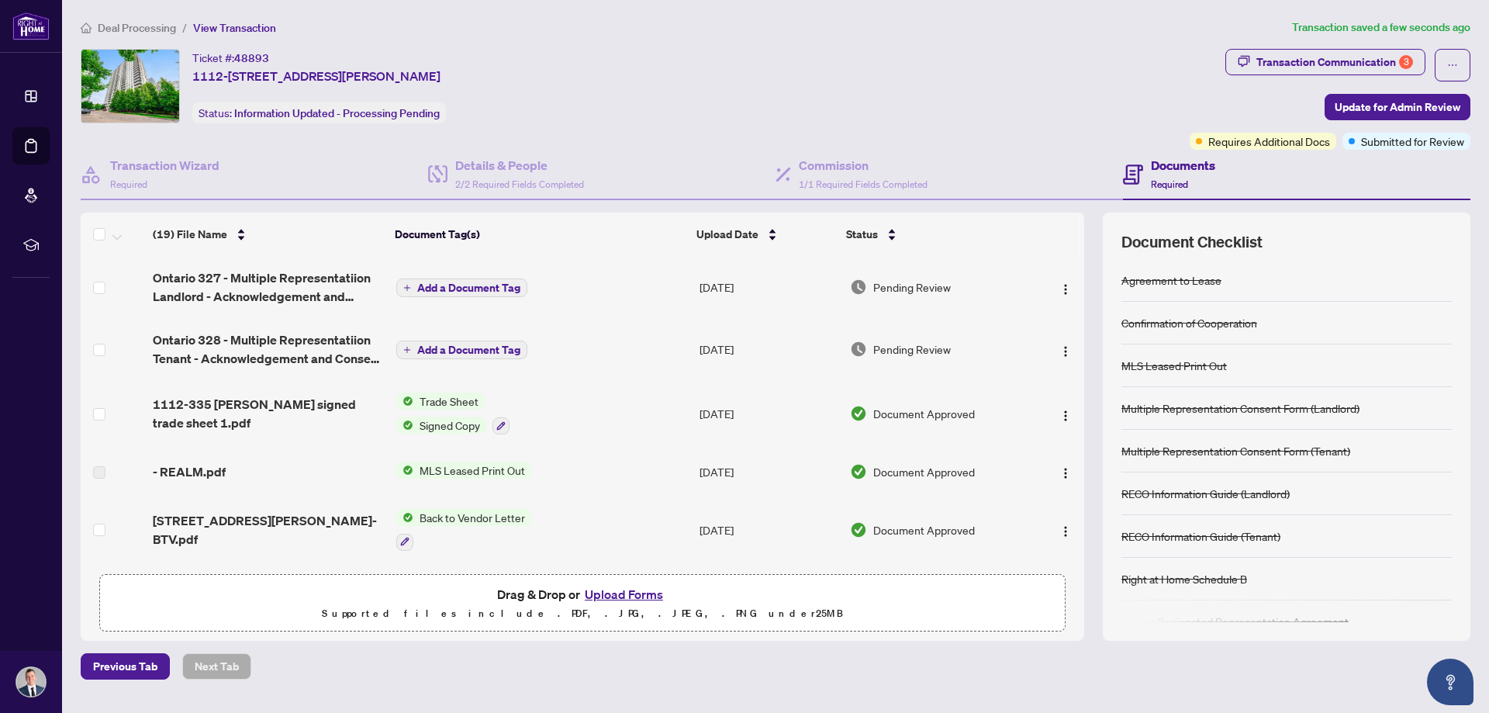
click at [111, 35] on li "Deal Processing" at bounding box center [128, 28] width 95 height 18
click at [112, 29] on span "Deal Processing" at bounding box center [137, 28] width 78 height 14
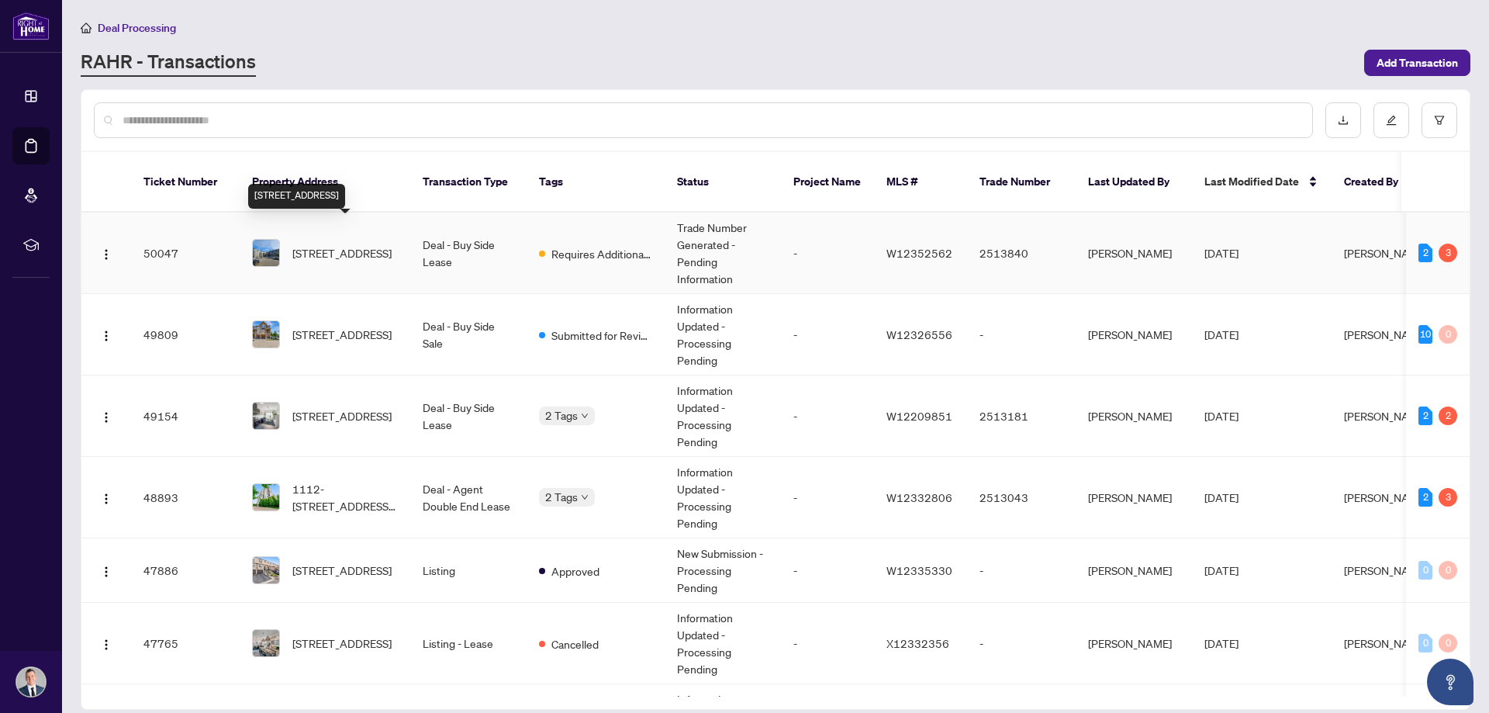
click at [325, 244] on span "[STREET_ADDRESS]" at bounding box center [341, 252] width 99 height 17
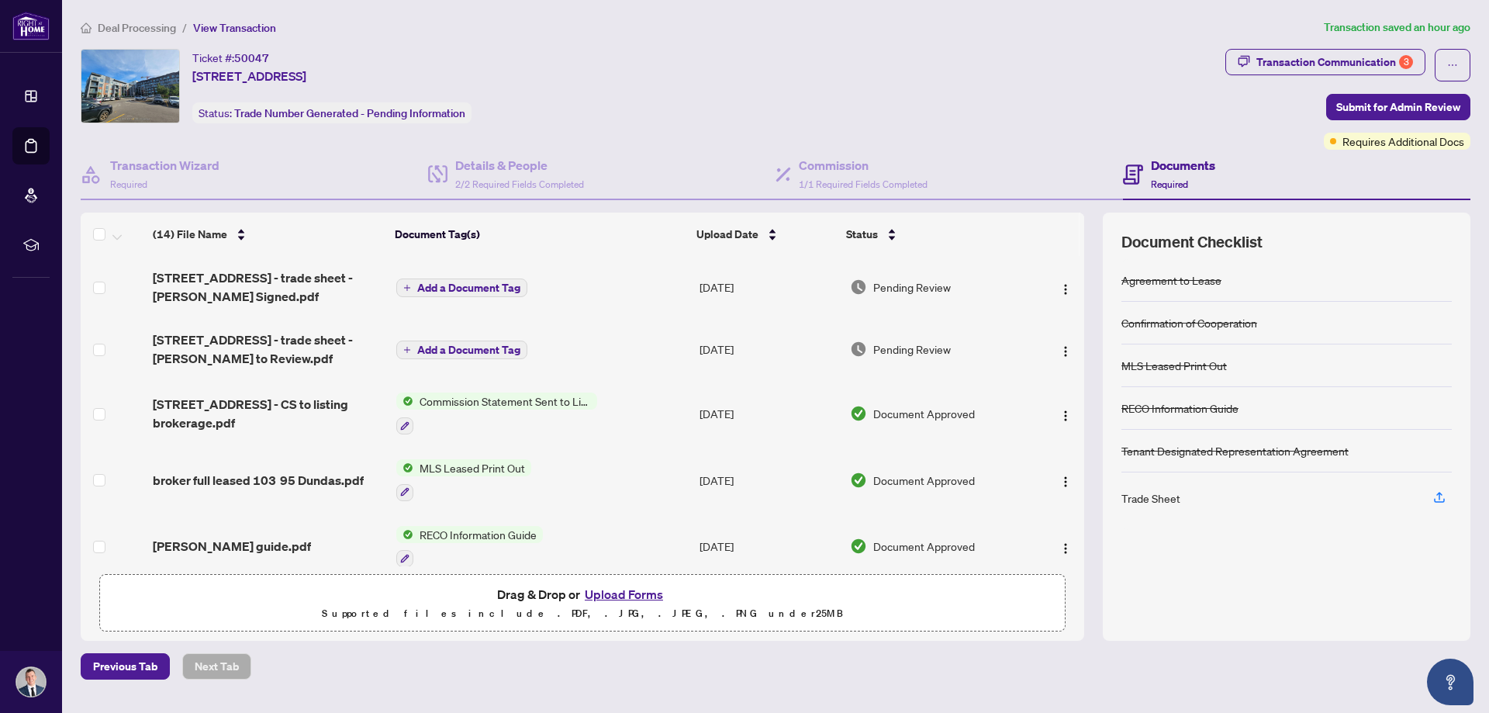
click at [149, 29] on span "Deal Processing" at bounding box center [137, 28] width 78 height 14
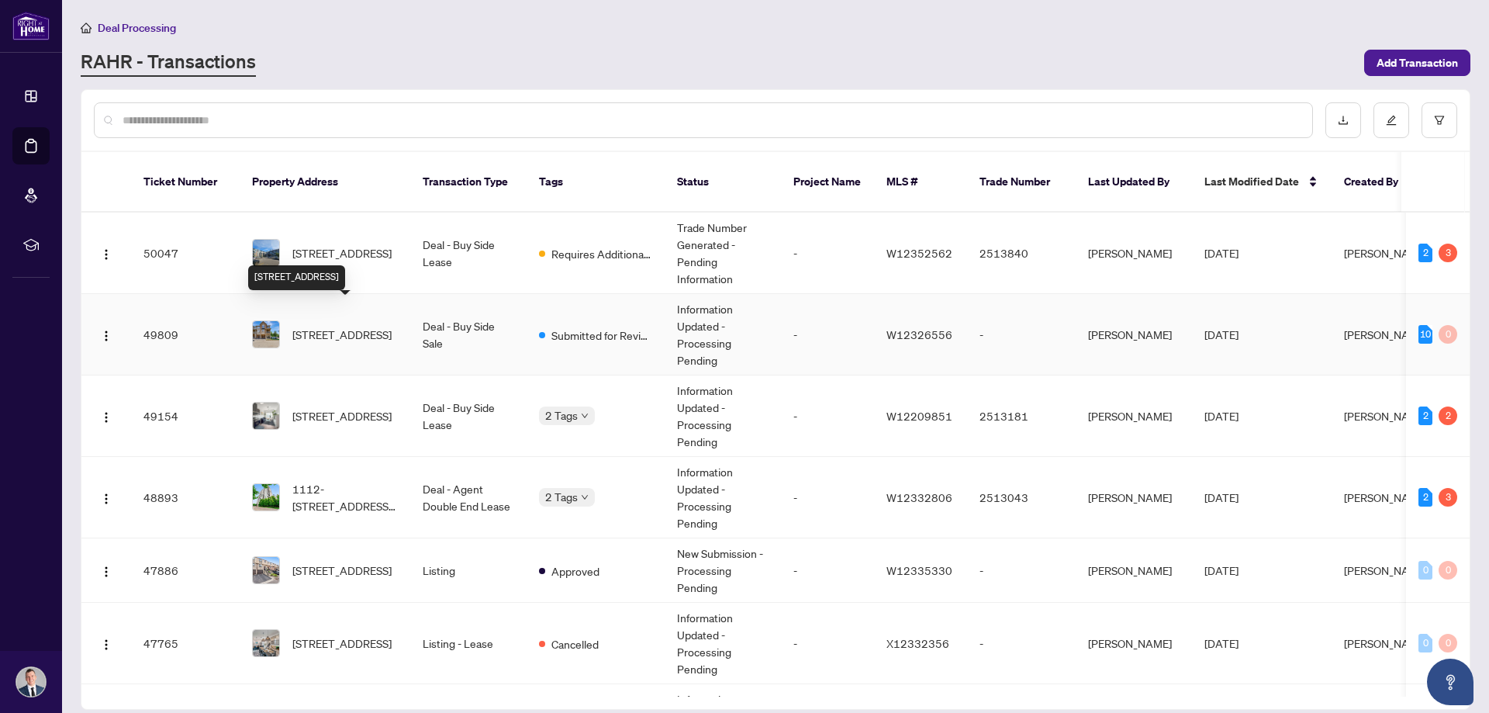
click at [330, 326] on span "[STREET_ADDRESS]" at bounding box center [341, 334] width 99 height 17
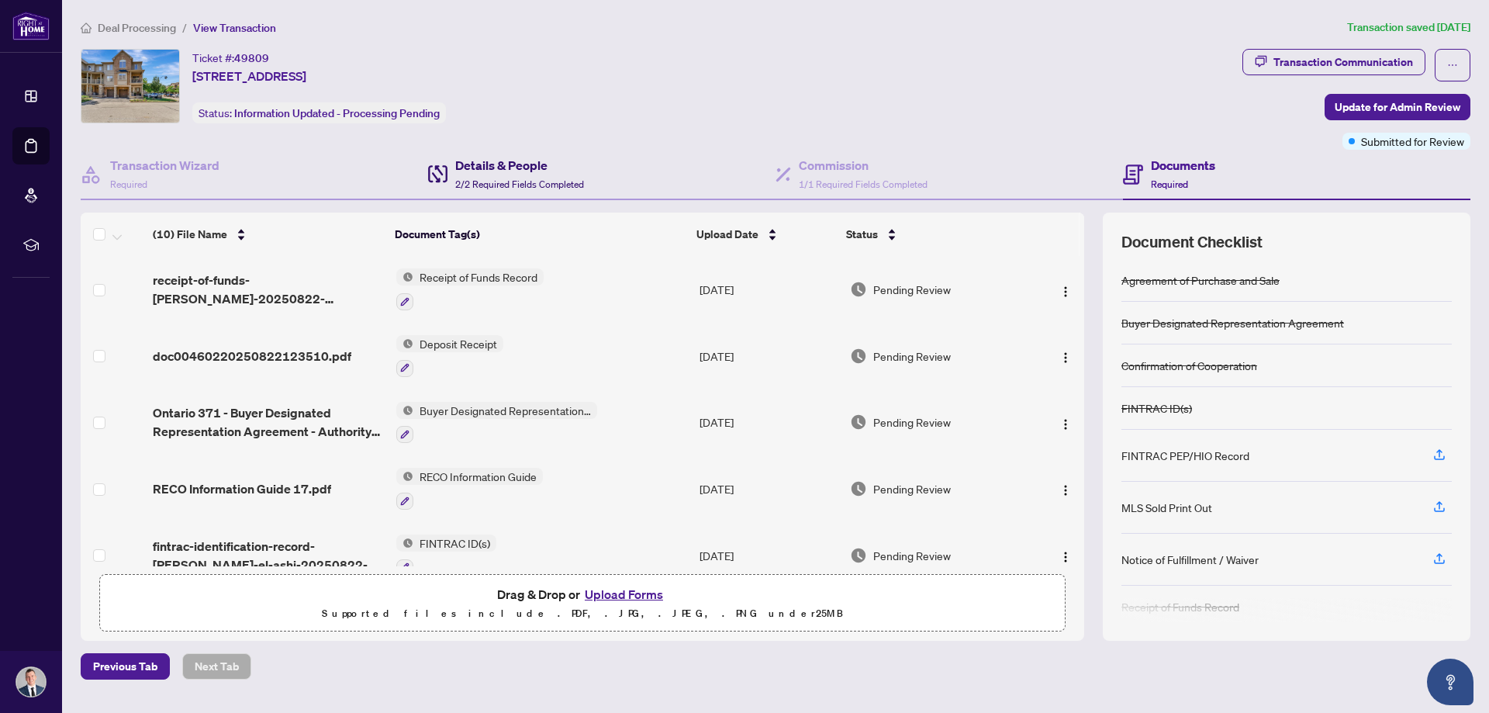
click at [528, 164] on h4 "Details & People" at bounding box center [519, 165] width 129 height 19
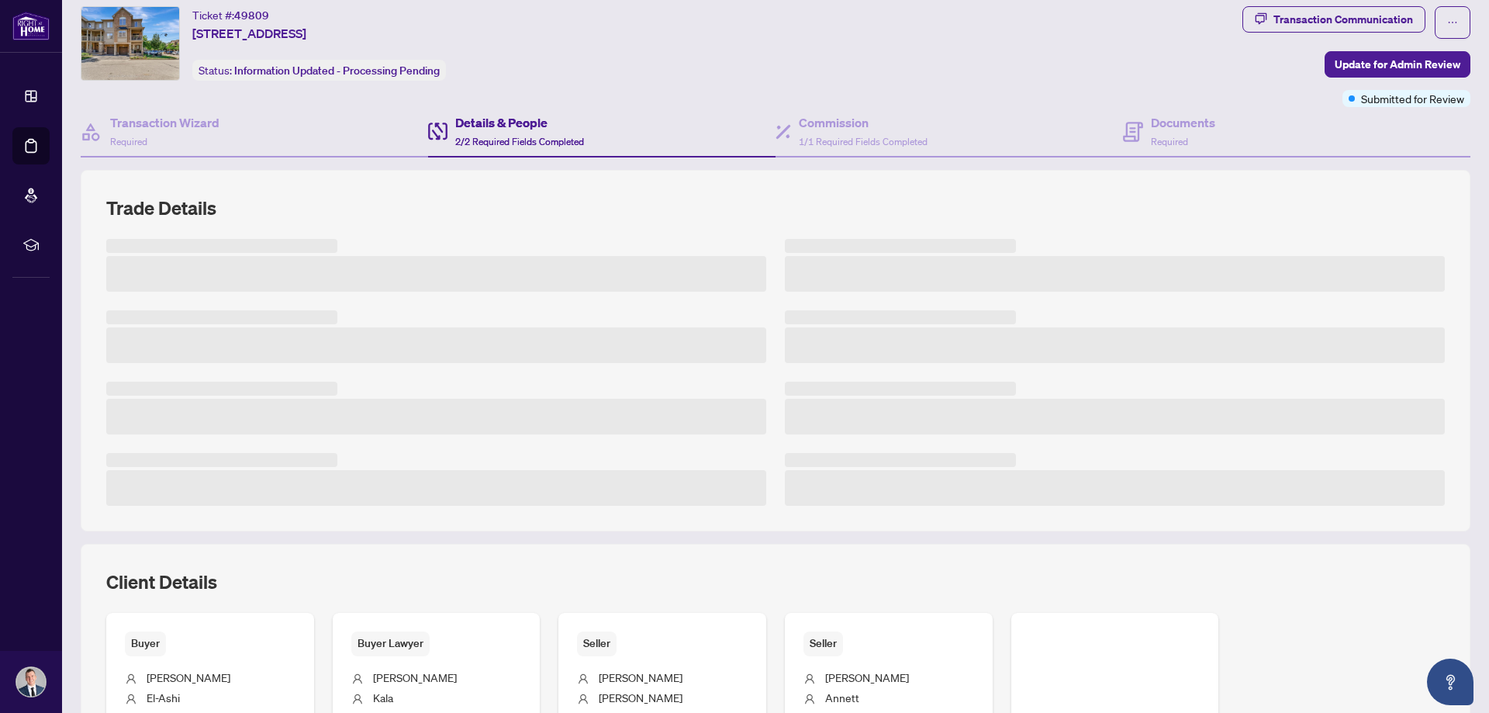
scroll to position [233, 0]
